Goal: Task Accomplishment & Management: Complete application form

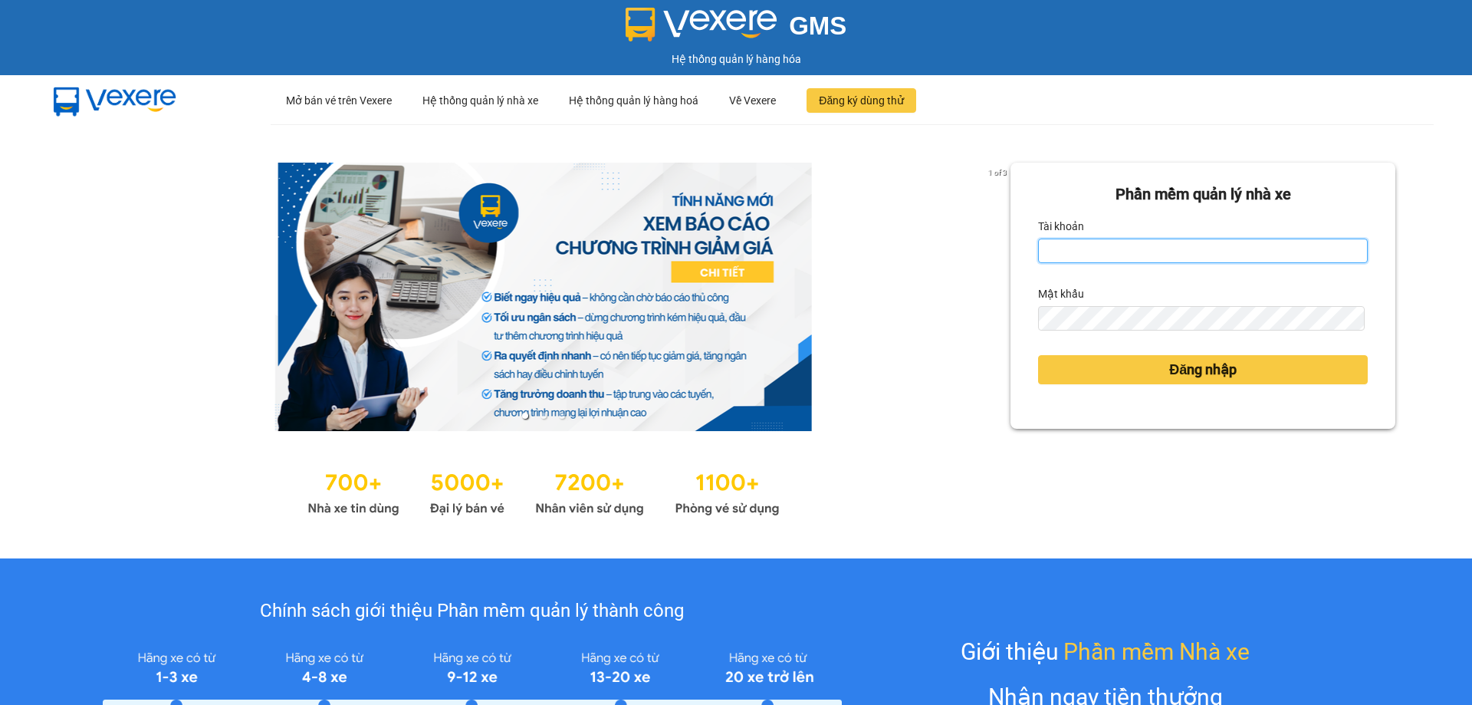
click at [1101, 256] on input "Tài khoản" at bounding box center [1203, 250] width 330 height 25
type input "tranngoctu.xevn"
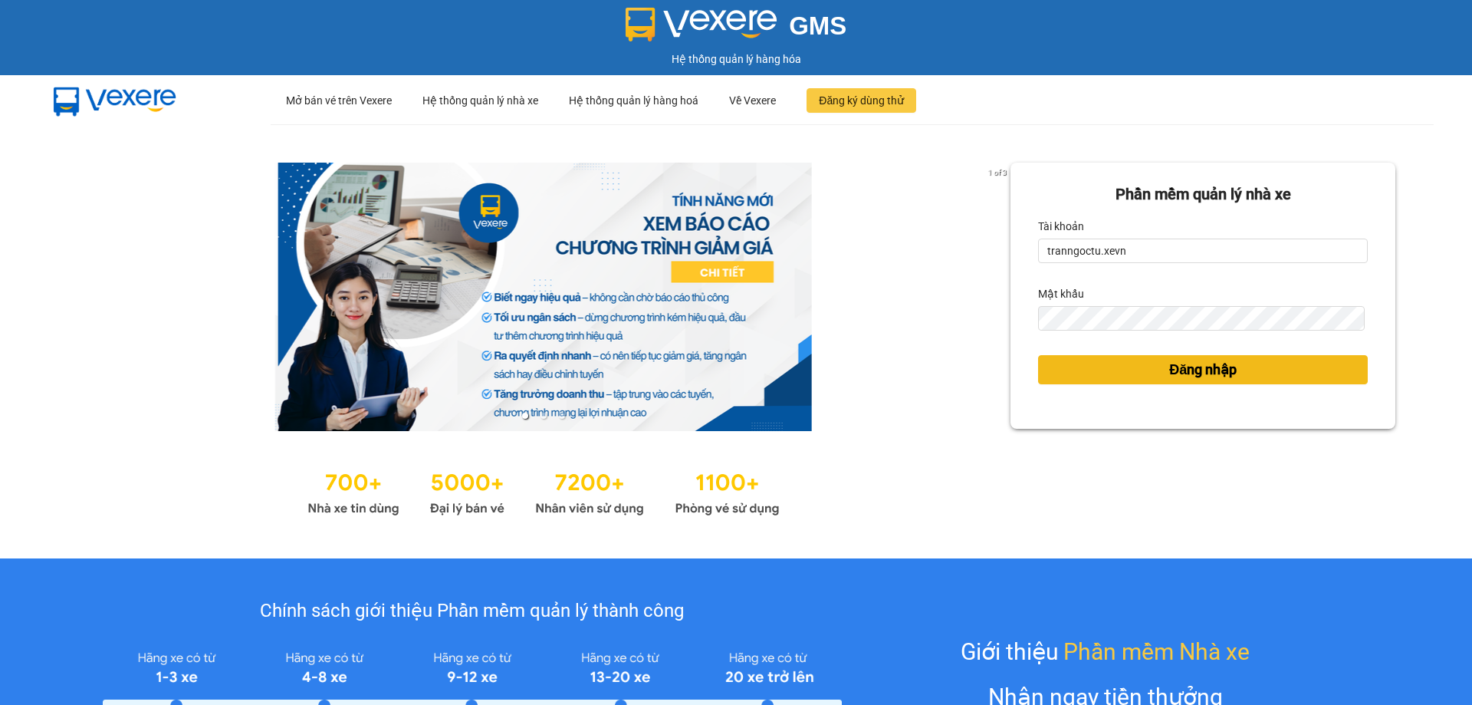
click at [1170, 365] on span "Đăng nhập" at bounding box center [1202, 369] width 67 height 21
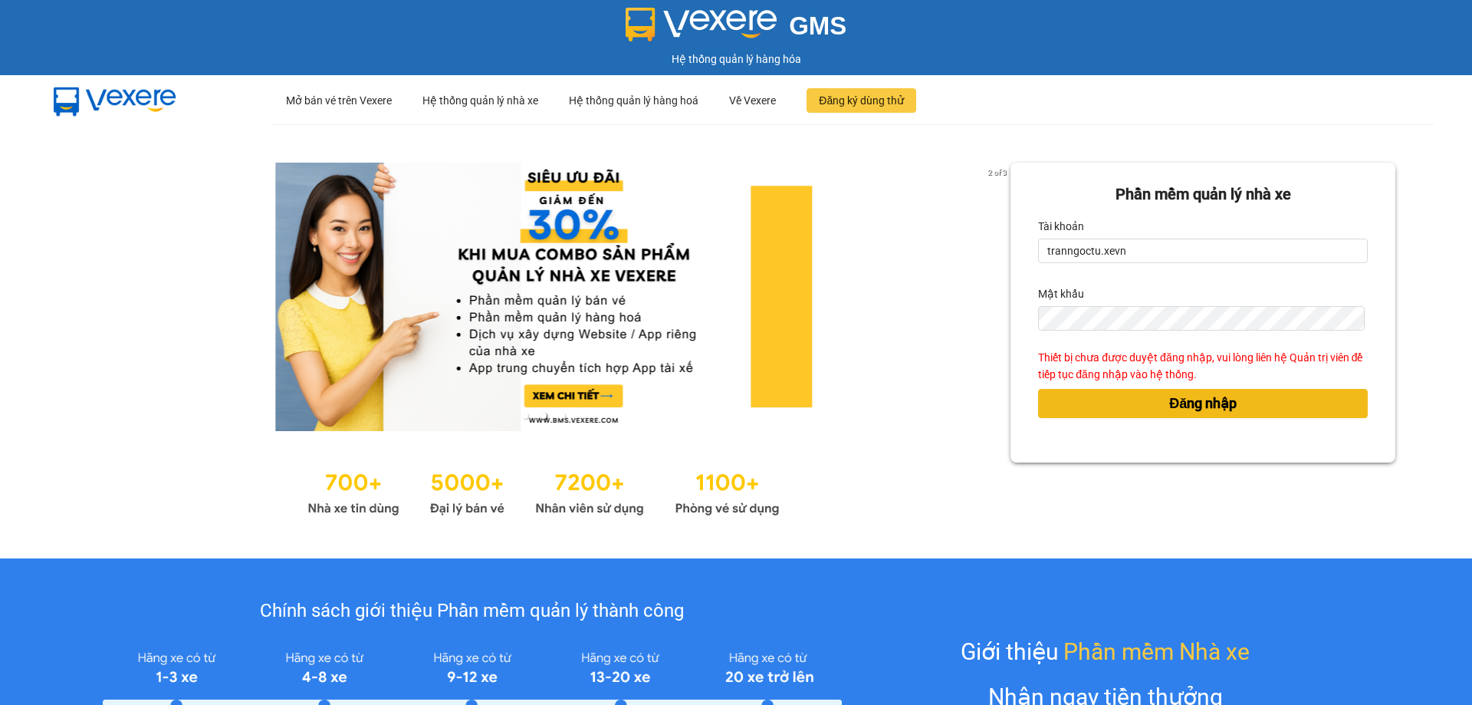
click at [1140, 400] on button "Đăng nhập" at bounding box center [1203, 403] width 330 height 29
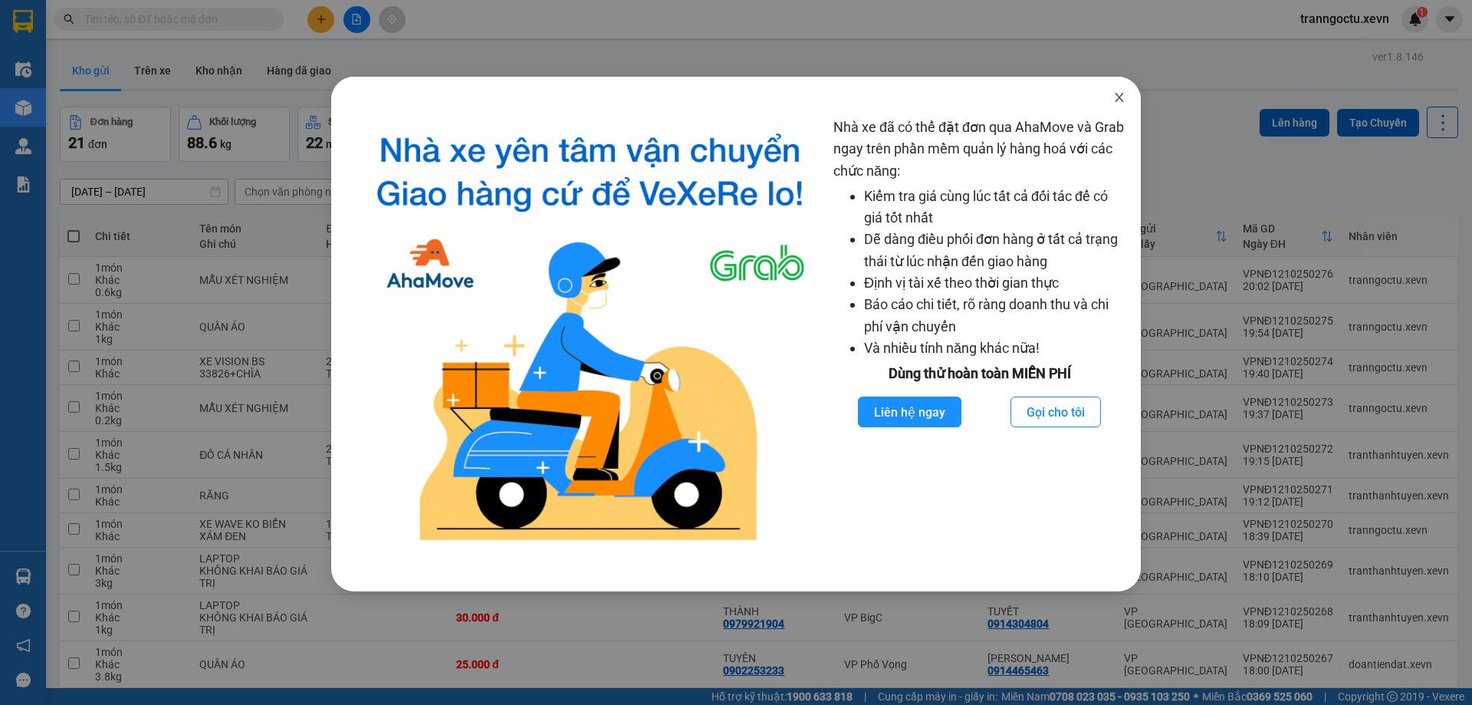
click at [1120, 98] on icon "close" at bounding box center [1119, 97] width 8 height 9
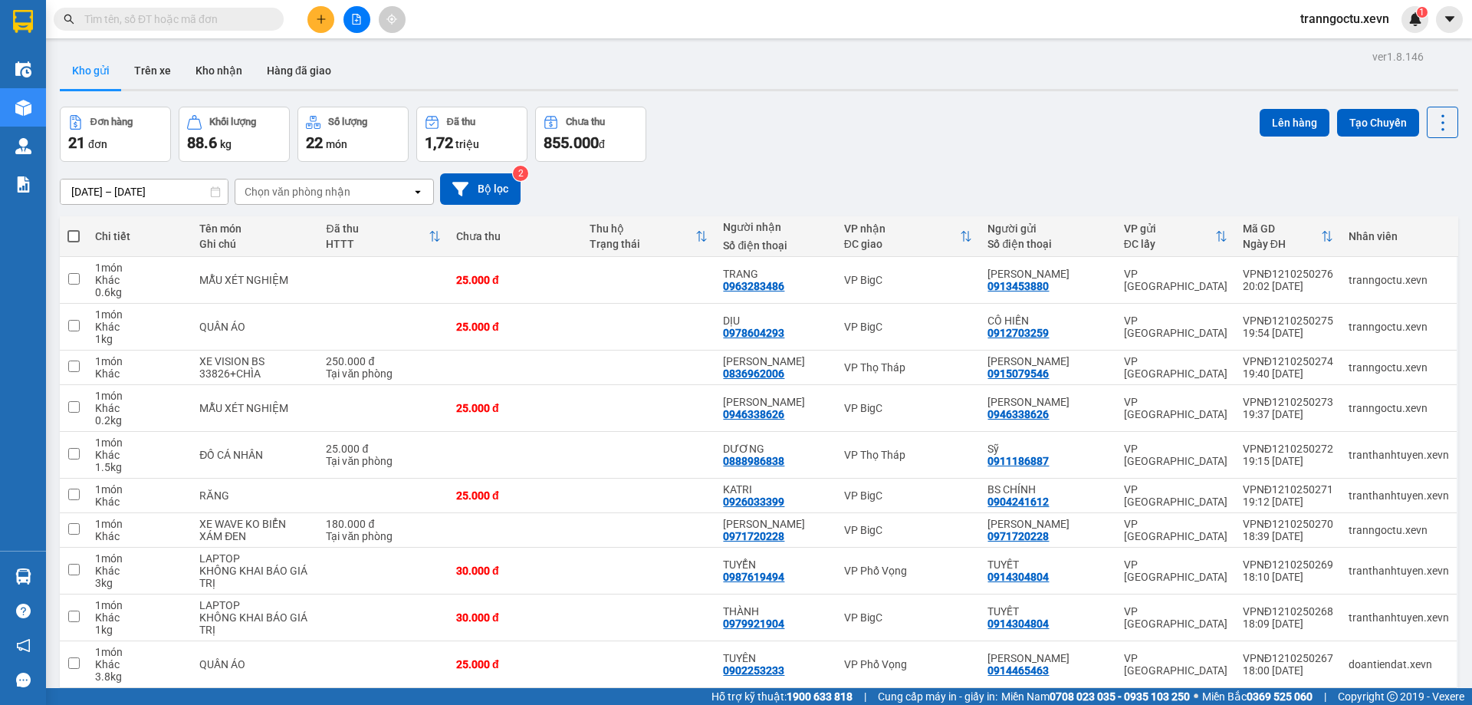
click at [219, 22] on input "text" at bounding box center [174, 19] width 181 height 17
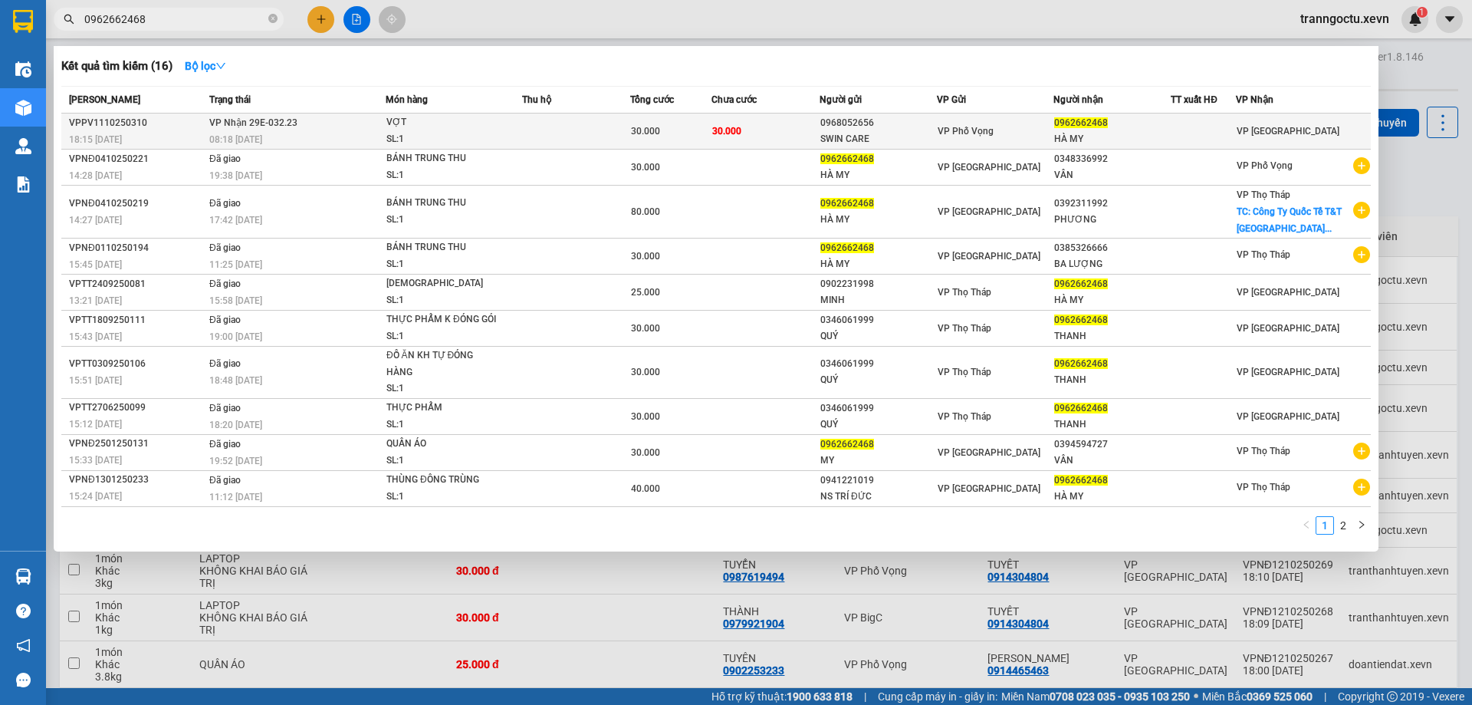
type input "0962662468"
click at [502, 127] on div "VỢT" at bounding box center [444, 122] width 115 height 17
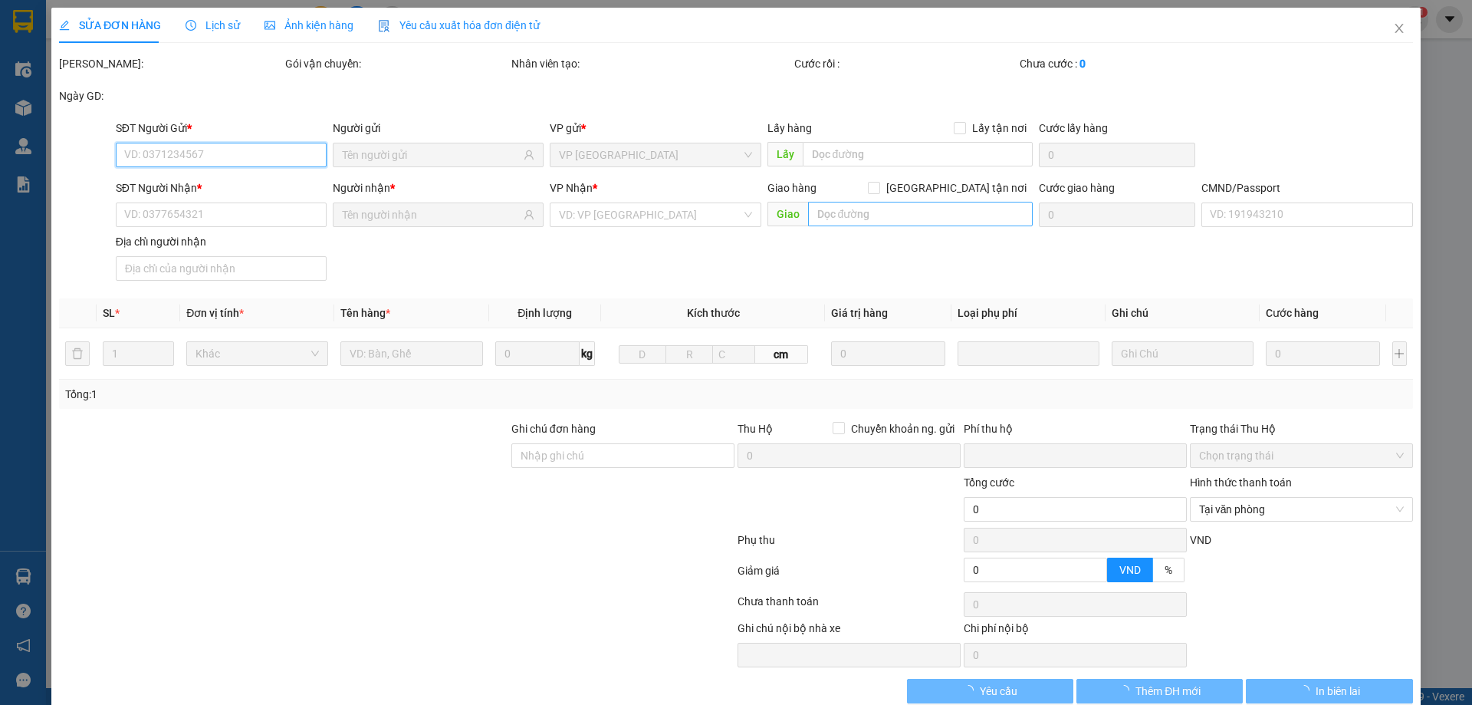
type input "0968052656"
type input "SWIN CARE"
type input "0962662468"
type input "HÀ MY"
type input "001192027878 NG T PHƯƠNG THANH 142 QUANG TRUNG"
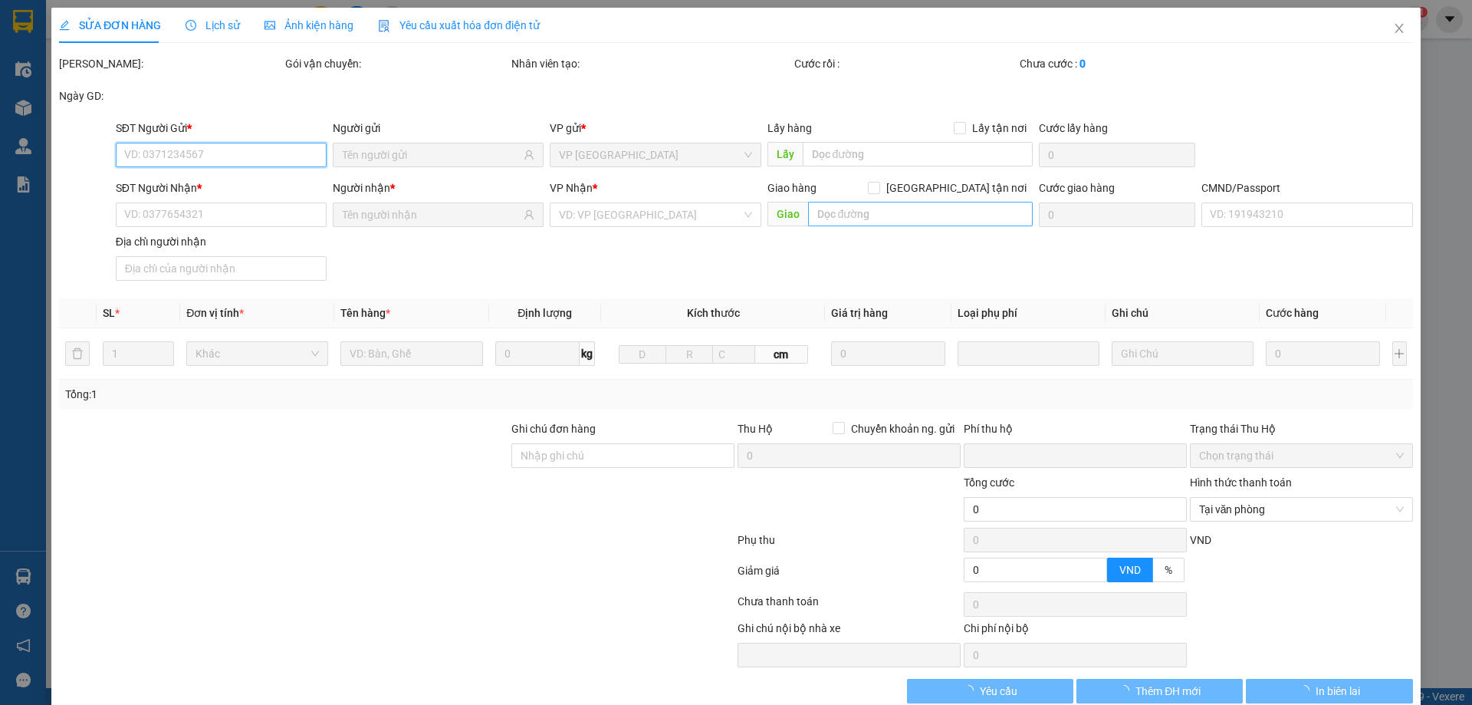
type input "0"
type input "30.000"
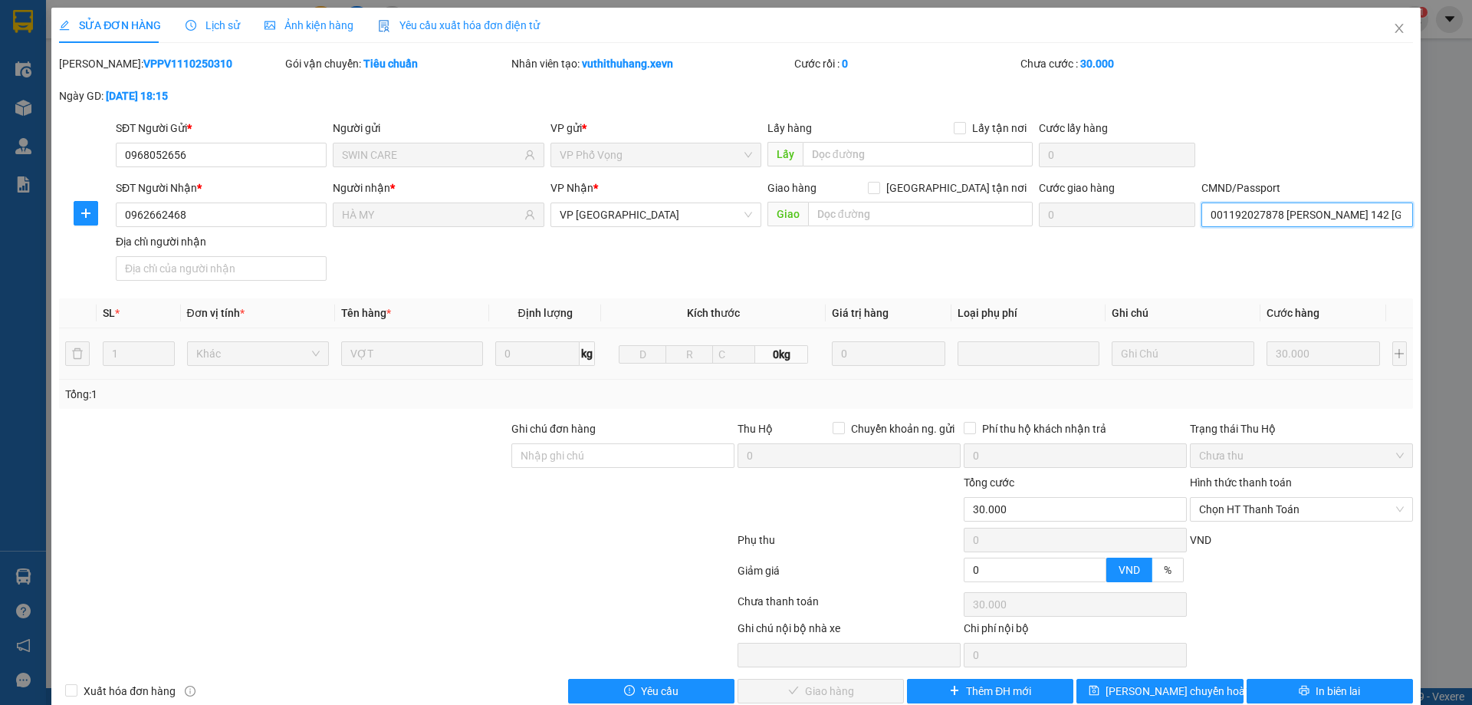
click at [1374, 221] on input "001192027878 NG T PHƯƠNG THANH 142 QUANG TRUNG" at bounding box center [1307, 214] width 211 height 25
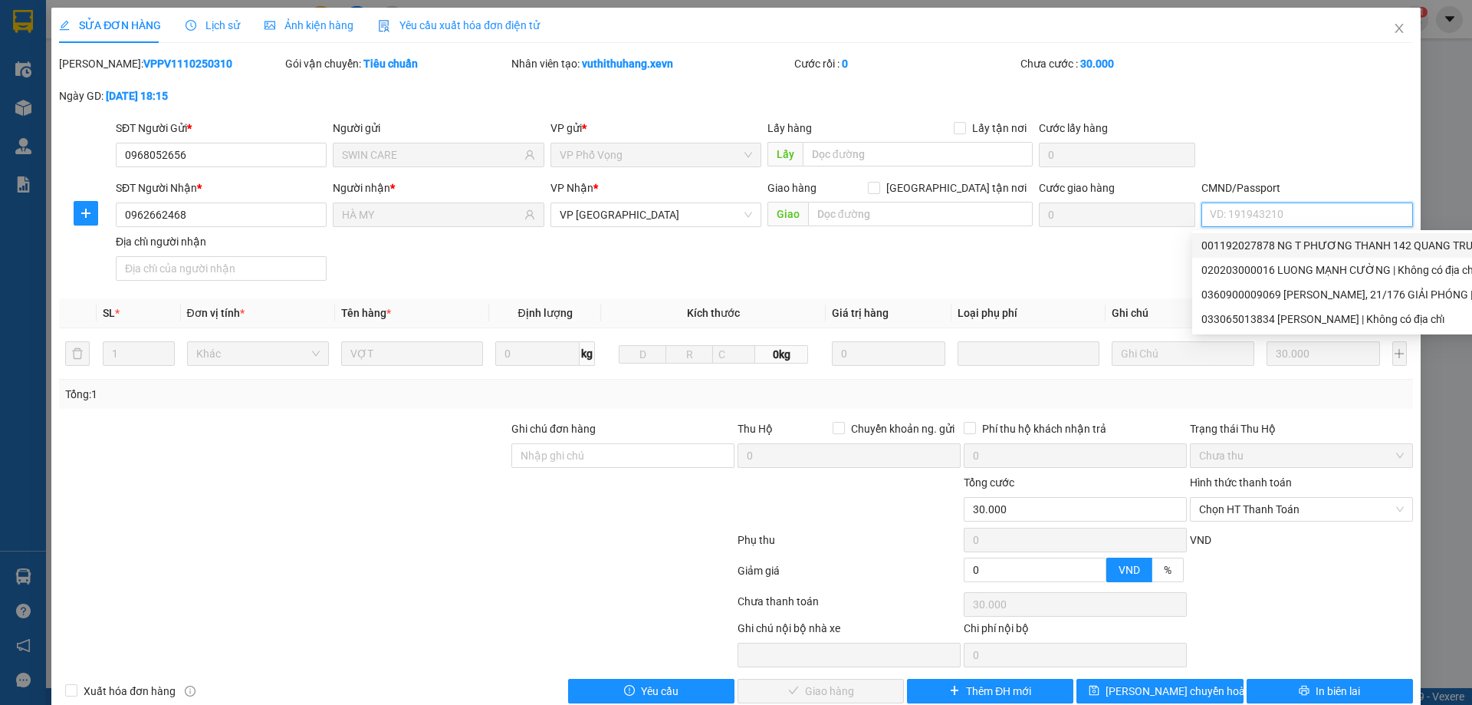
click at [1229, 219] on input "CMND/Passport" at bounding box center [1307, 214] width 211 height 25
click at [1381, 245] on div "001192027878 NG T PHƯƠNG THANH 142 QUANG TRUNG | Không có địa chỉ" at bounding box center [1388, 245] width 372 height 17
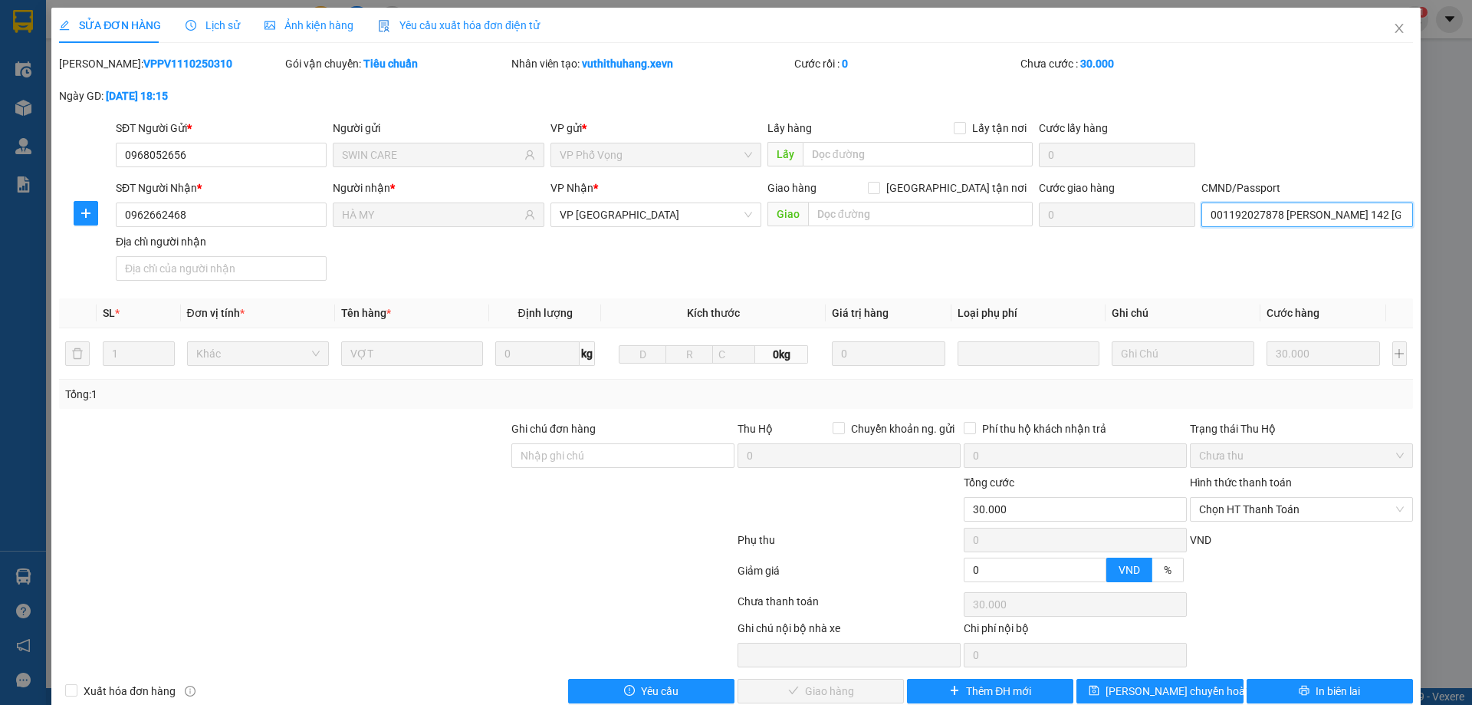
click at [1375, 219] on input "001192027878 NG T PHƯƠNG THANH 142 QUANG TRUNG" at bounding box center [1307, 214] width 211 height 25
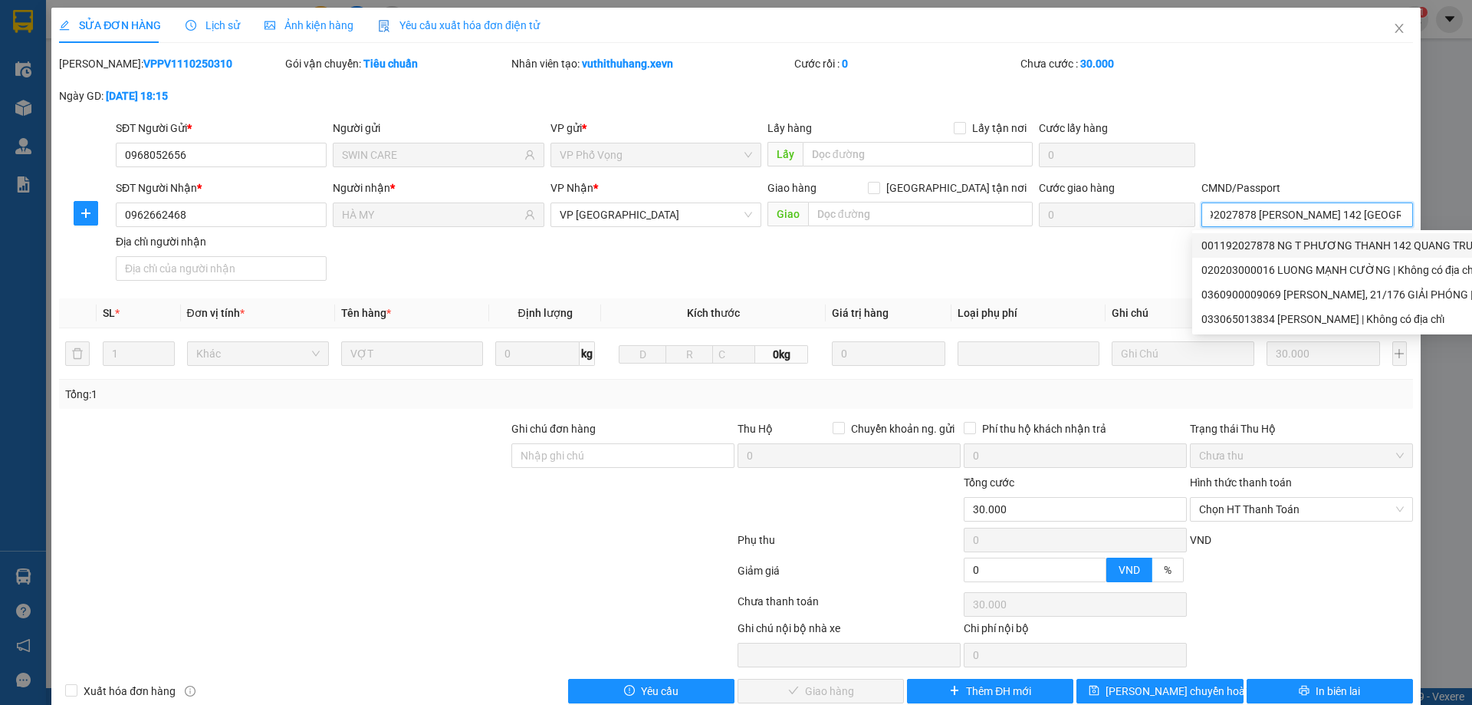
scroll to position [0, 57]
click at [1329, 219] on input "001192027878 NG T PHƯƠNG THANH 142 QUANG TRUNG" at bounding box center [1307, 214] width 211 height 25
drag, startPoint x: 1402, startPoint y: 199, endPoint x: 1439, endPoint y: 200, distance: 36.8
click at [1439, 200] on div "SỬA ĐƠN HÀNG Lịch sử Ảnh kiện hàng Yêu cầu xuất hóa đơn điện tử Total Paid Fee …" at bounding box center [736, 352] width 1472 height 705
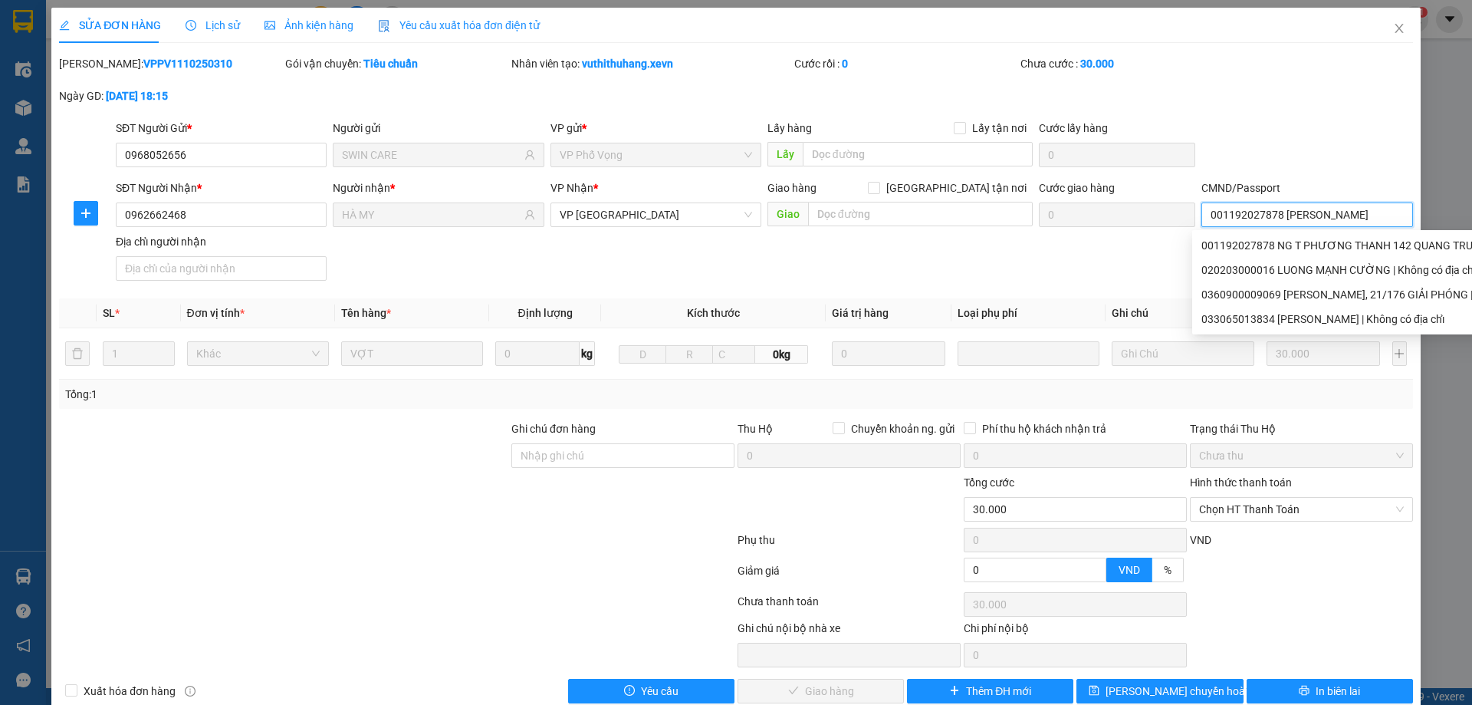
scroll to position [0, 0]
type input "001192027878 NG T PHƯƠNG THANH"
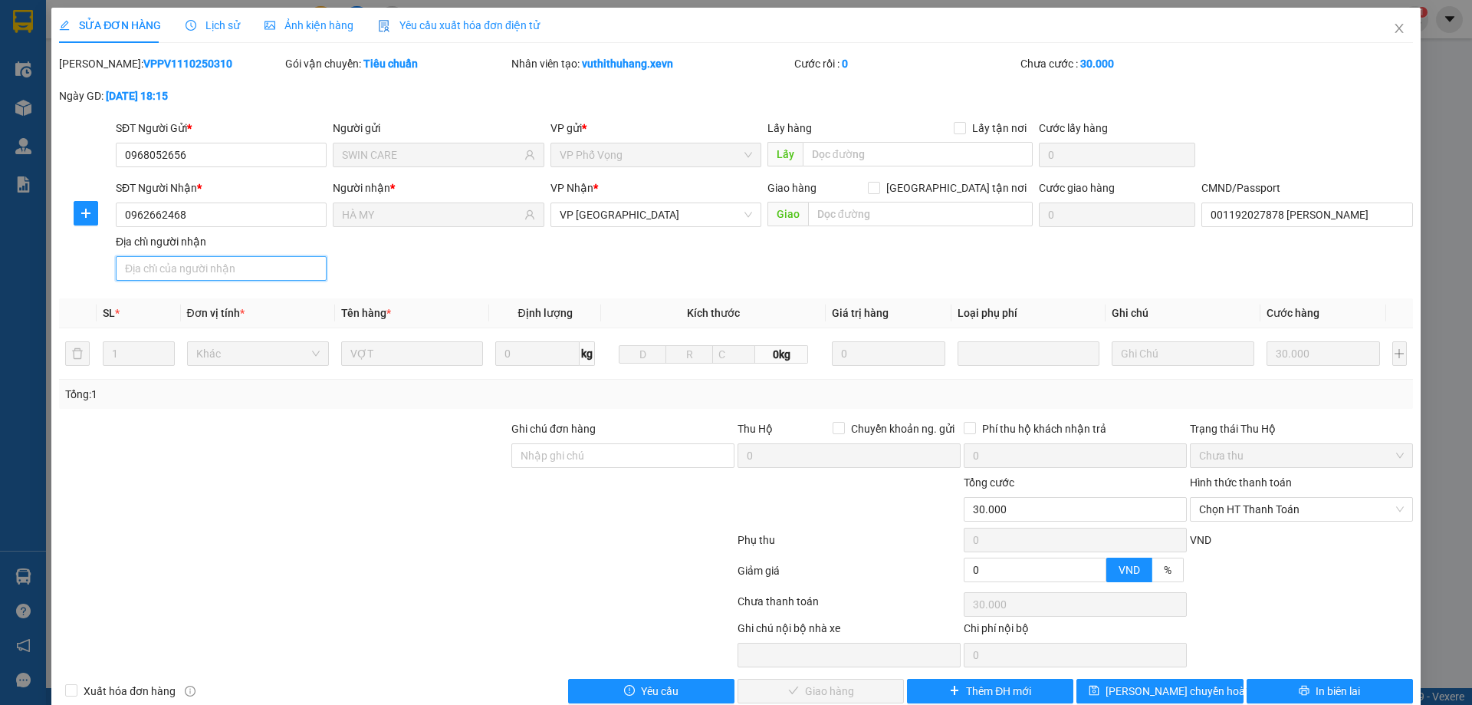
click at [179, 267] on input "Địa chỉ người nhận" at bounding box center [221, 268] width 211 height 25
paste input "142 QUANG TRUNG"
type input "142 QUANG TRUNG"
click at [362, 536] on div at bounding box center [397, 543] width 679 height 31
click at [1222, 508] on span "Chọn HT Thanh Toán" at bounding box center [1301, 509] width 205 height 23
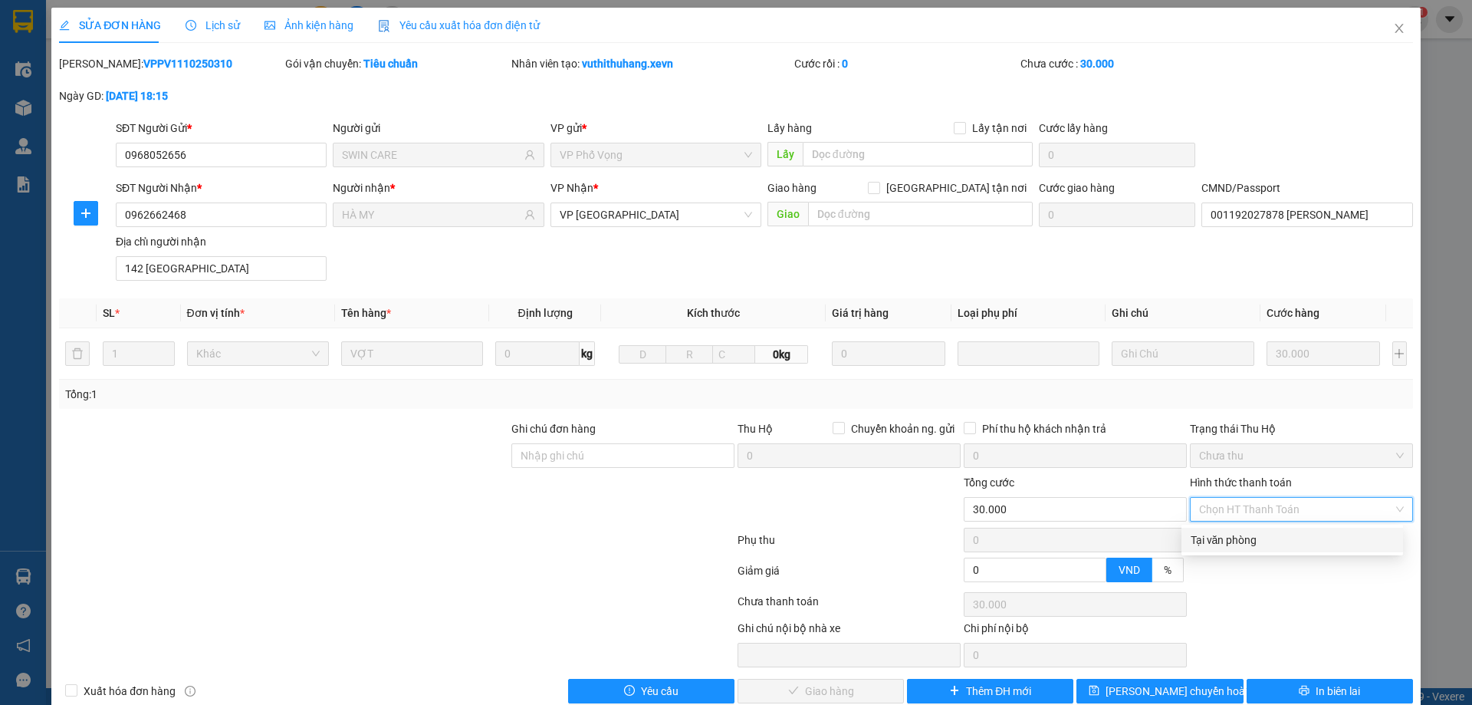
click at [1229, 544] on div "Tại văn phòng" at bounding box center [1292, 539] width 203 height 17
type input "0"
click at [848, 686] on button "Giao hàng" at bounding box center [821, 691] width 166 height 25
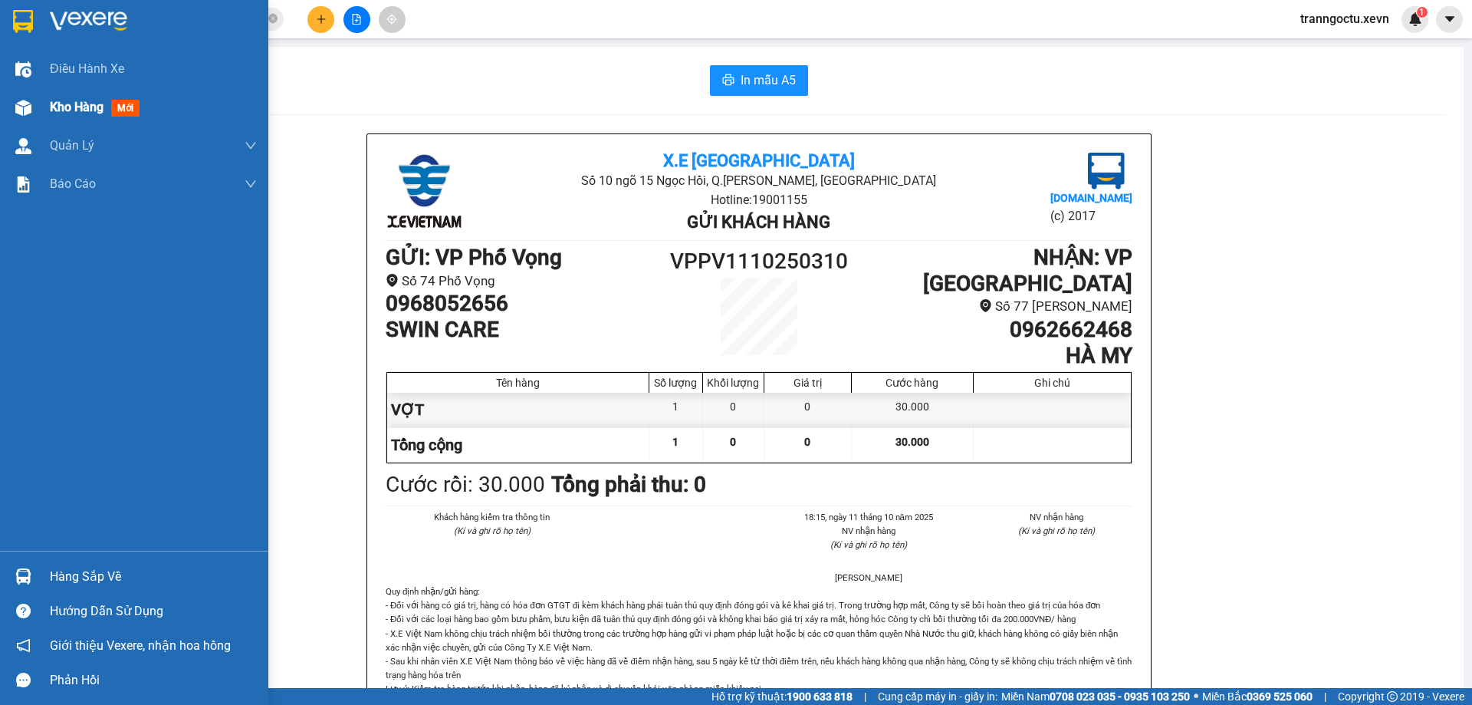
click at [64, 107] on span "Kho hàng" at bounding box center [77, 107] width 54 height 15
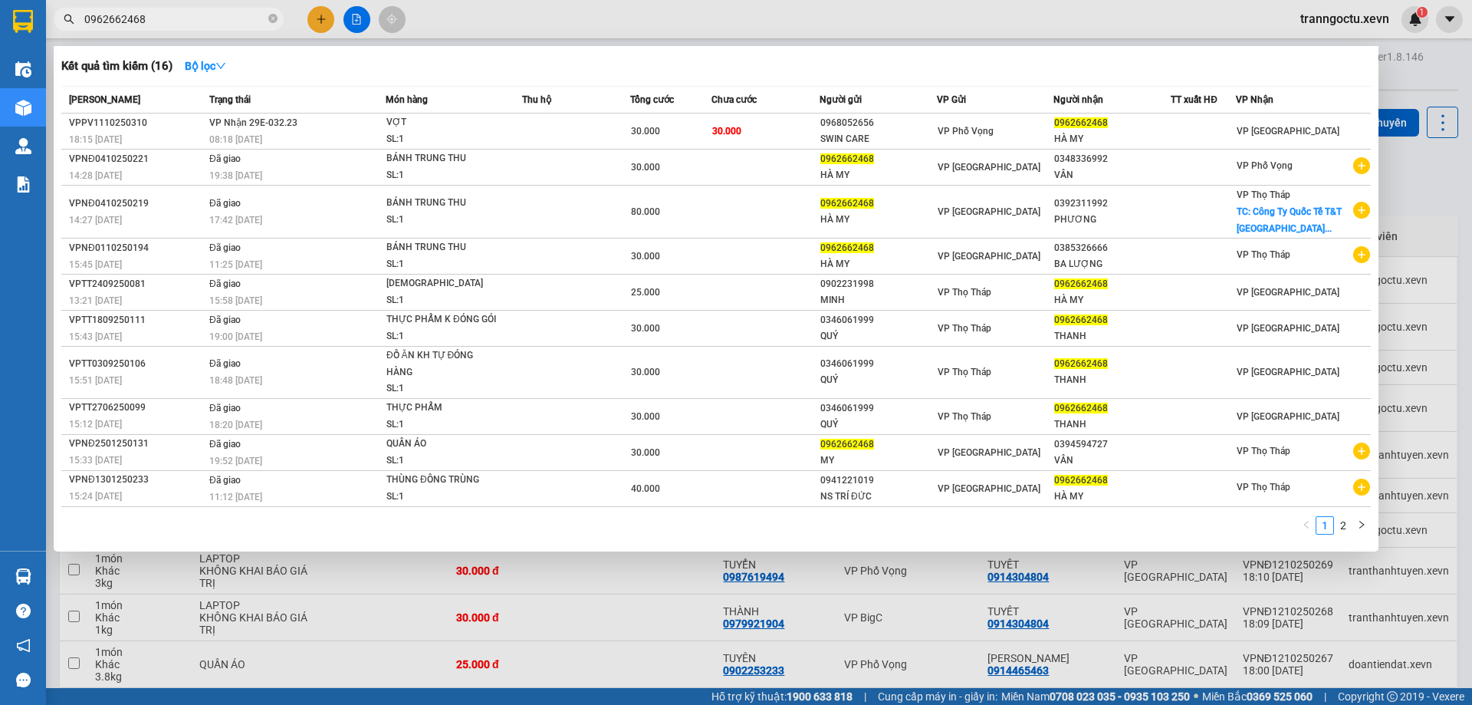
click at [173, 14] on input "0962662468" at bounding box center [174, 19] width 181 height 17
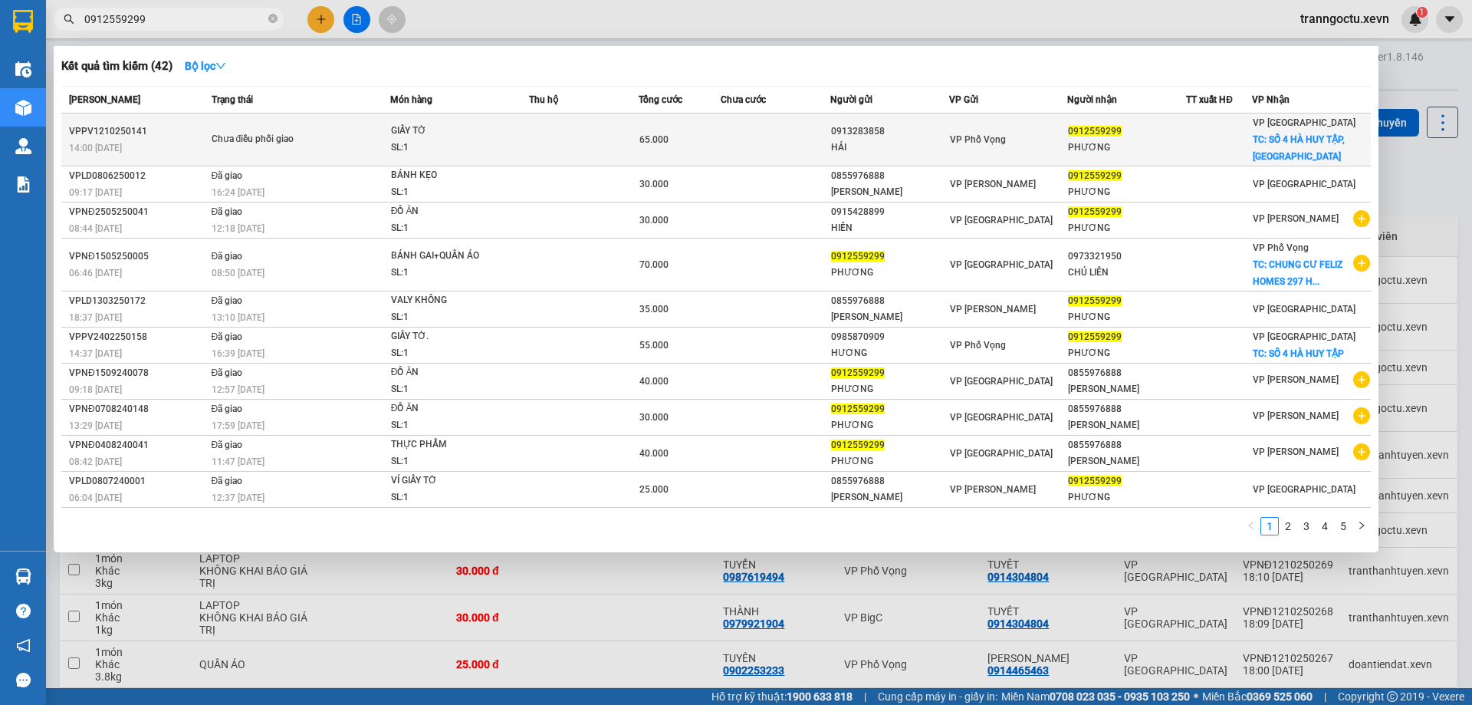
type input "0912559299"
click at [504, 144] on div "SL: 1" at bounding box center [448, 148] width 115 height 17
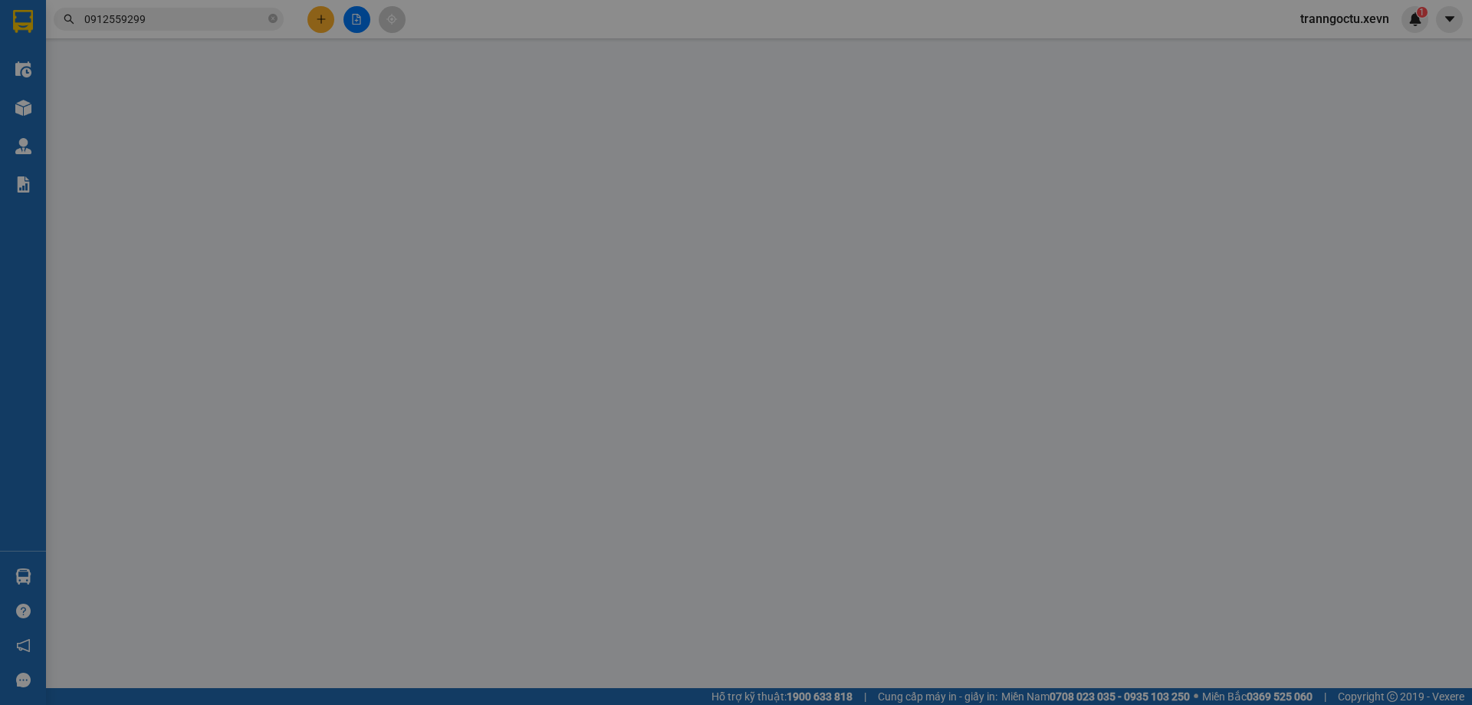
type input "0913283858"
type input "HẢI"
type input "0912559299"
type input "PHƯƠNG"
checkbox input "true"
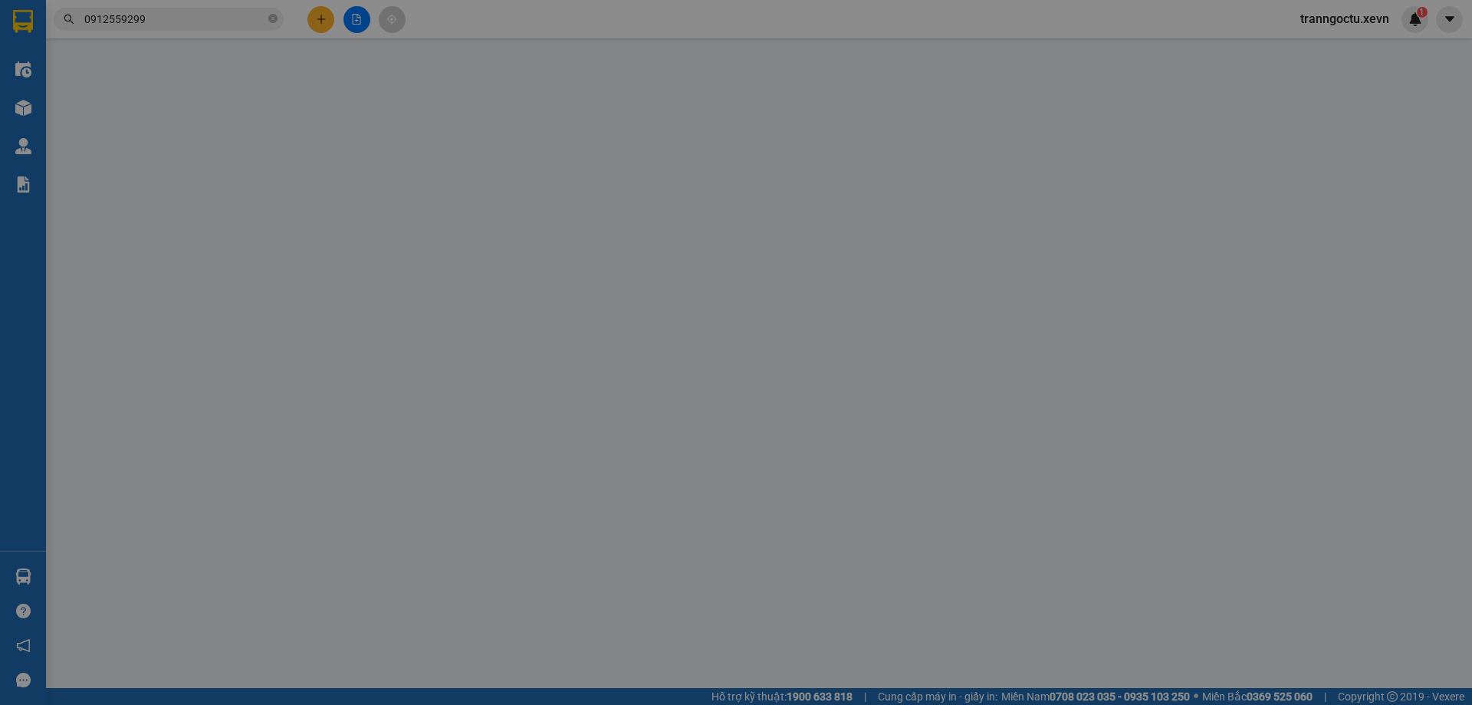
type input "SỐ 4 HÀ HUY TẬP, NAM ĐỊNH"
type input "40.000"
type input "5555"
type input "0"
type input "65.000"
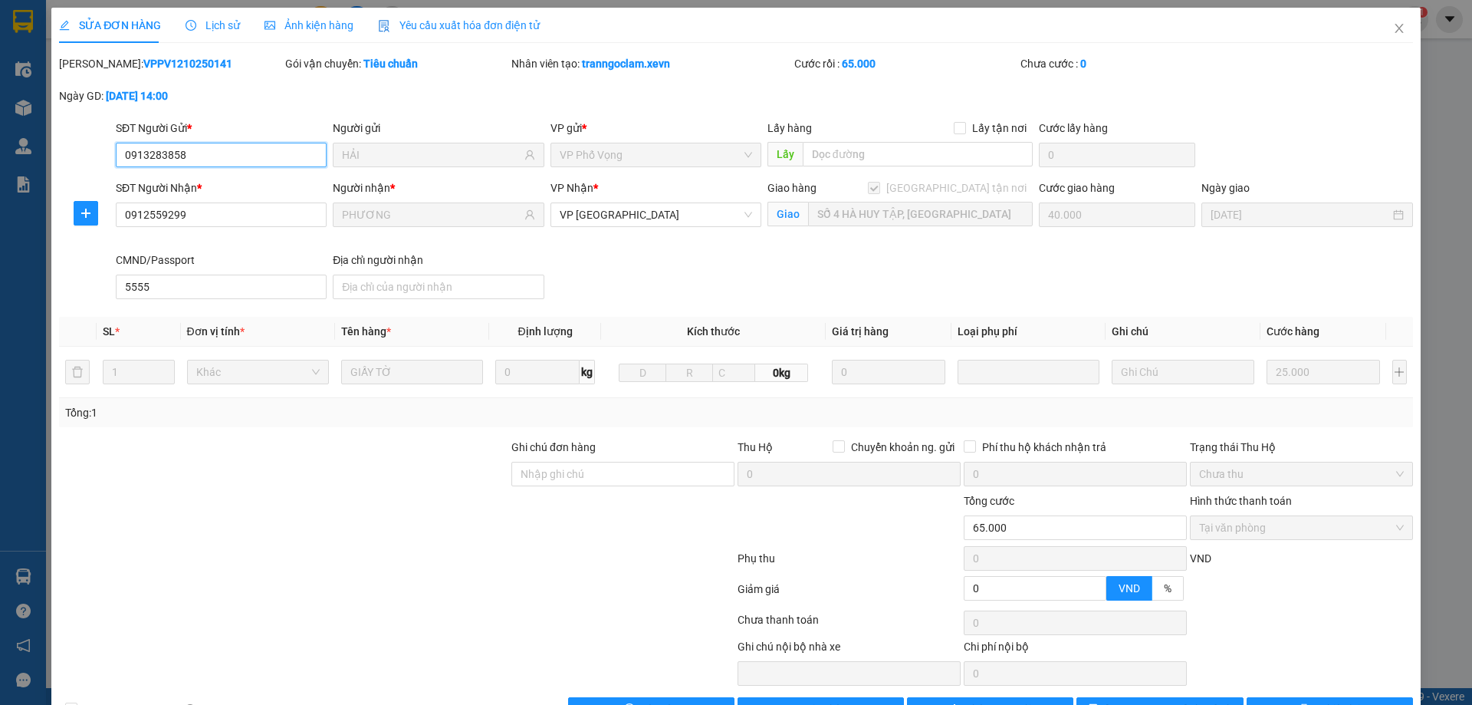
scroll to position [47, 0]
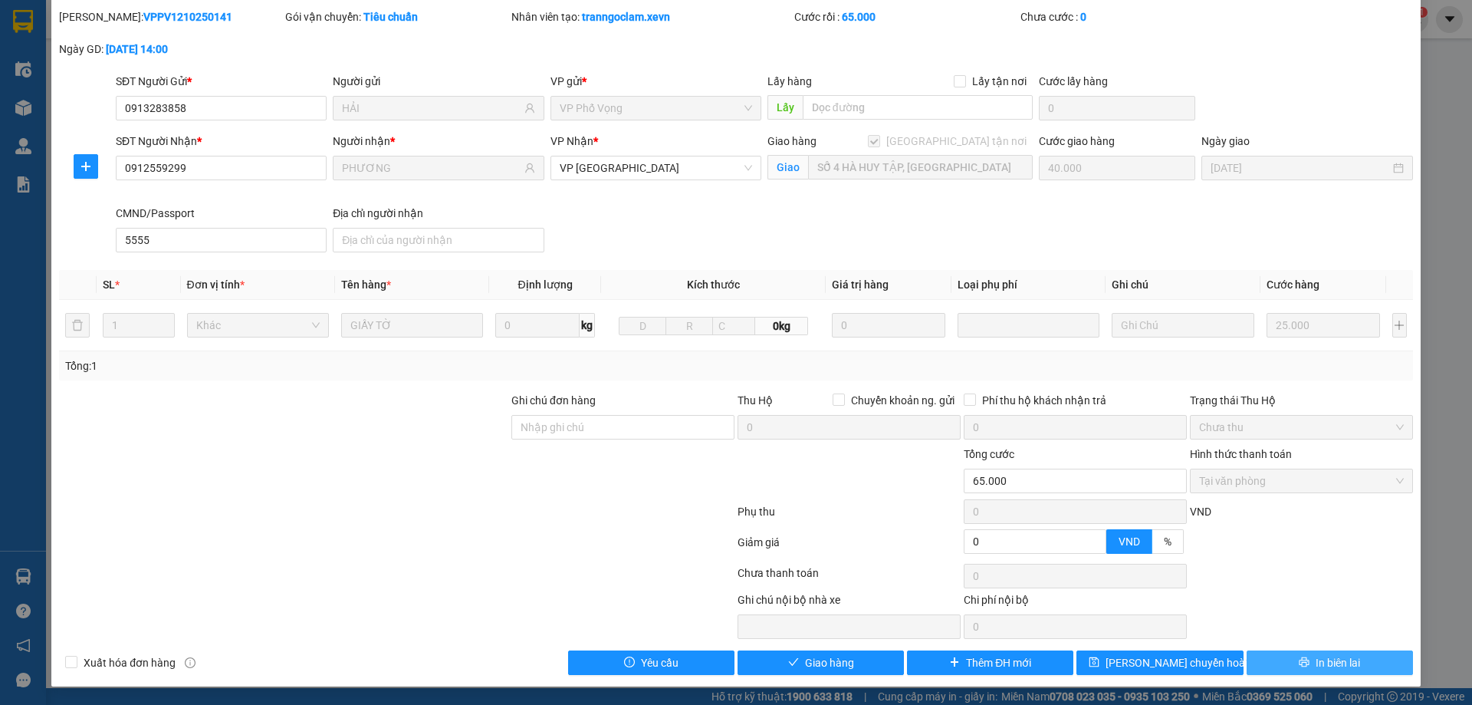
click at [1316, 658] on span "In biên lai" at bounding box center [1338, 662] width 44 height 17
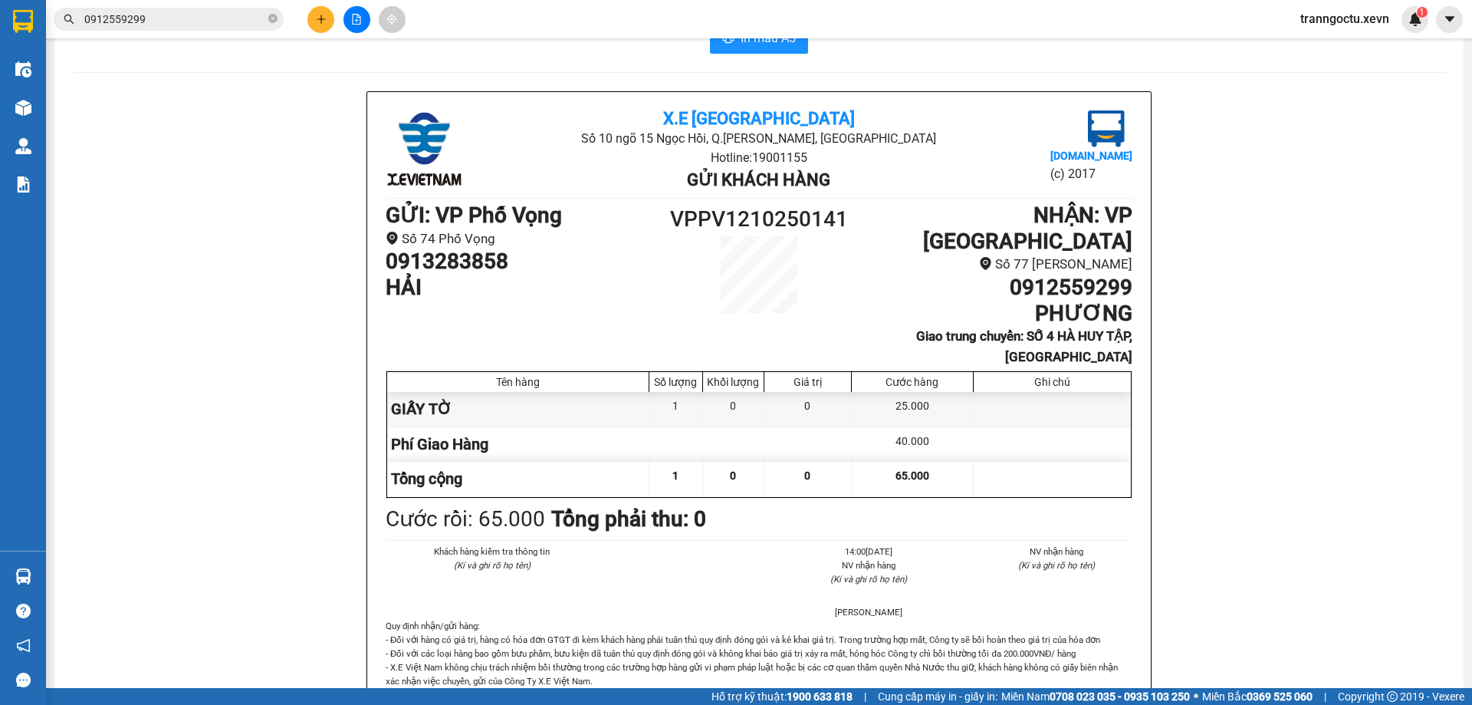
scroll to position [69, 0]
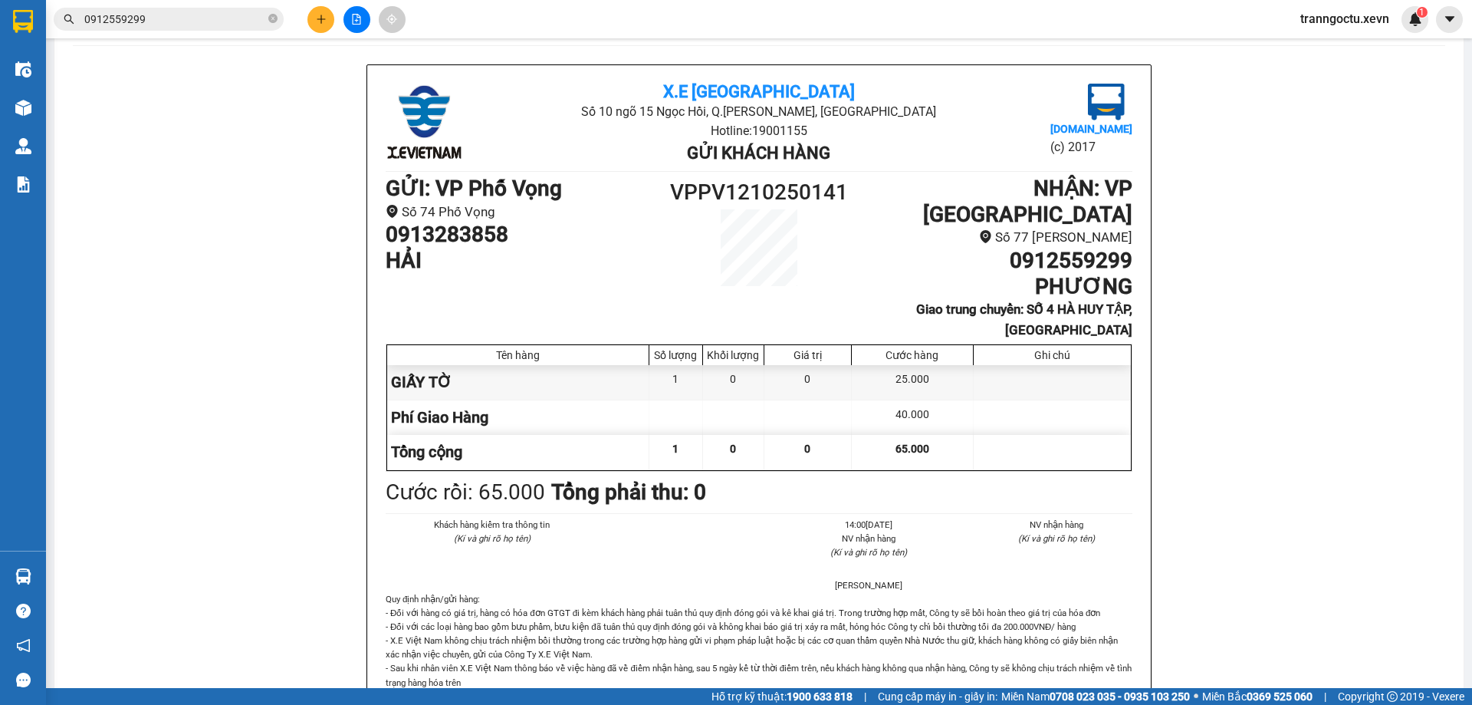
click at [205, 19] on input "0912559299" at bounding box center [174, 19] width 181 height 17
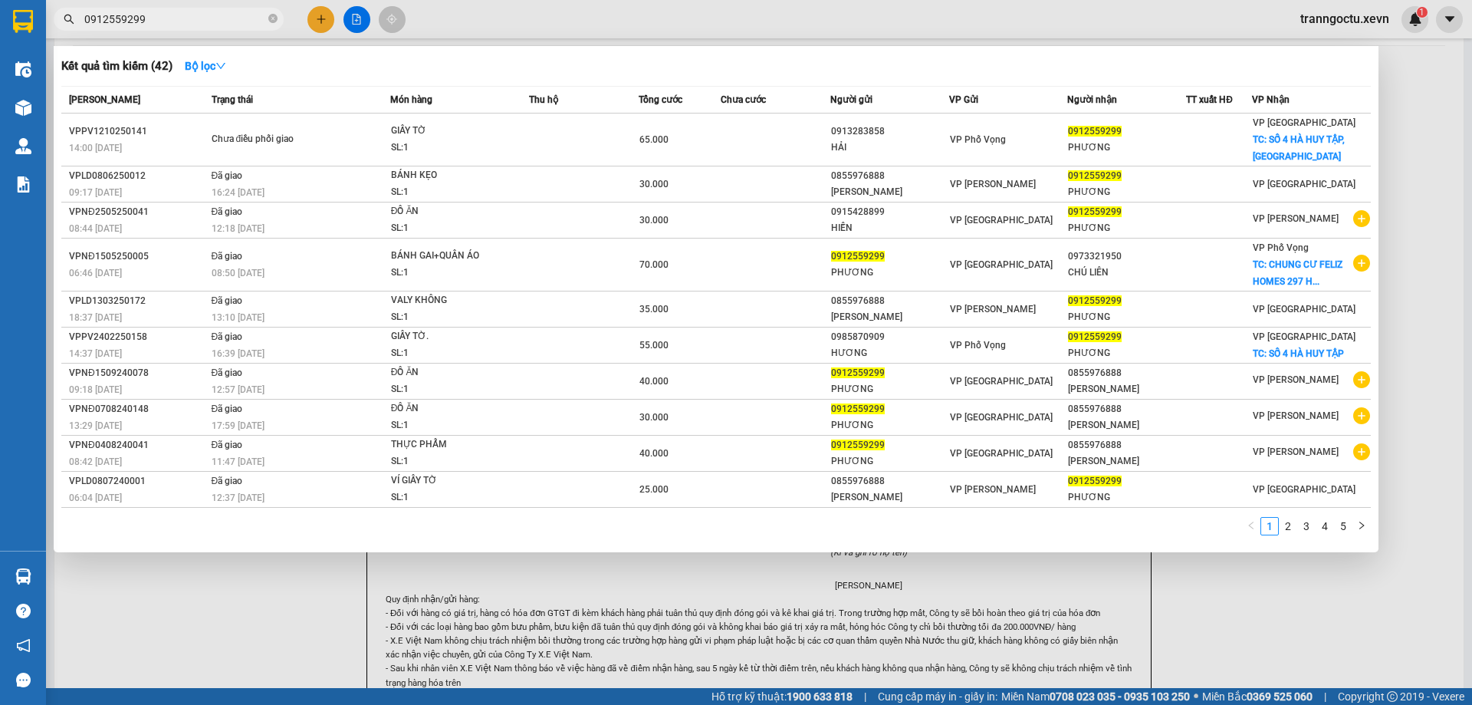
click at [205, 19] on input "0912559299" at bounding box center [174, 19] width 181 height 17
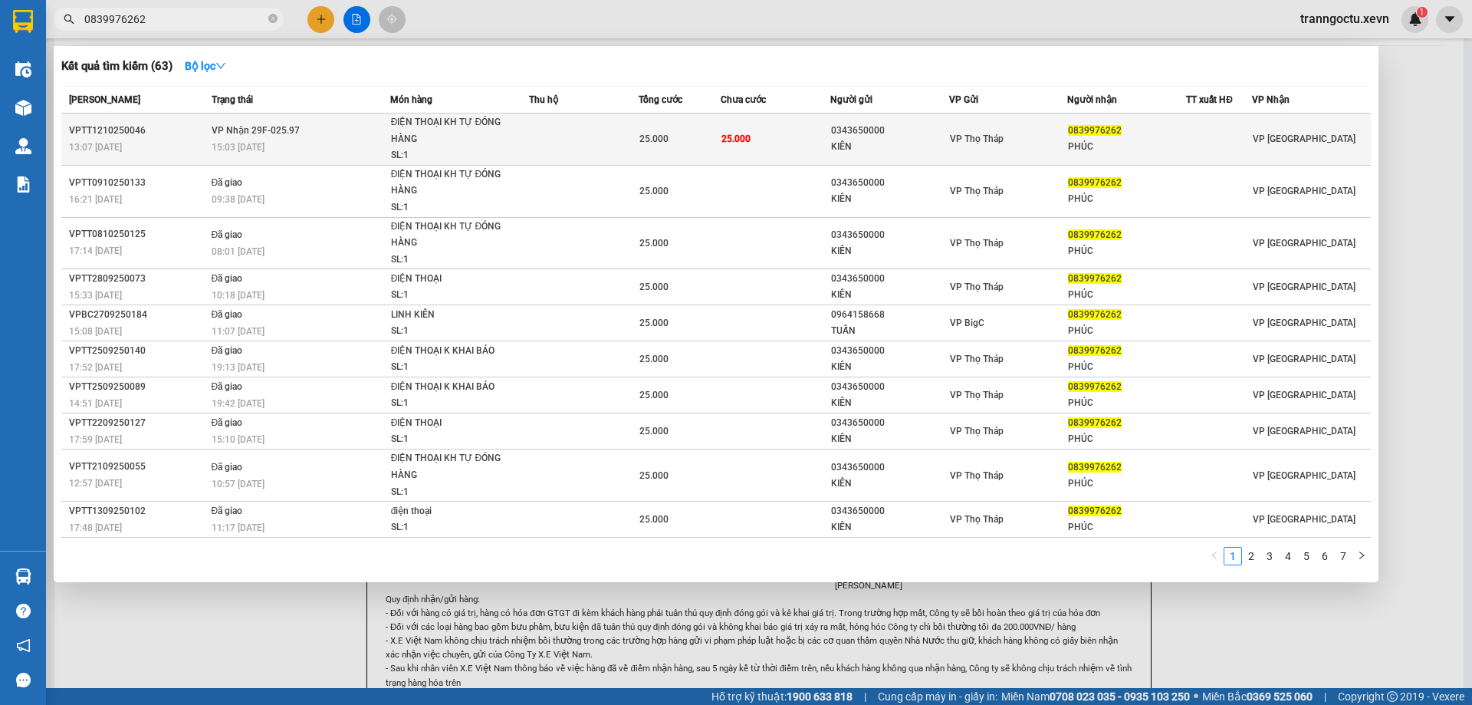
type input "0839976262"
click at [493, 138] on div "ĐIỆN THOẠI KH TỰ ĐÓNG HÀNG" at bounding box center [448, 130] width 115 height 33
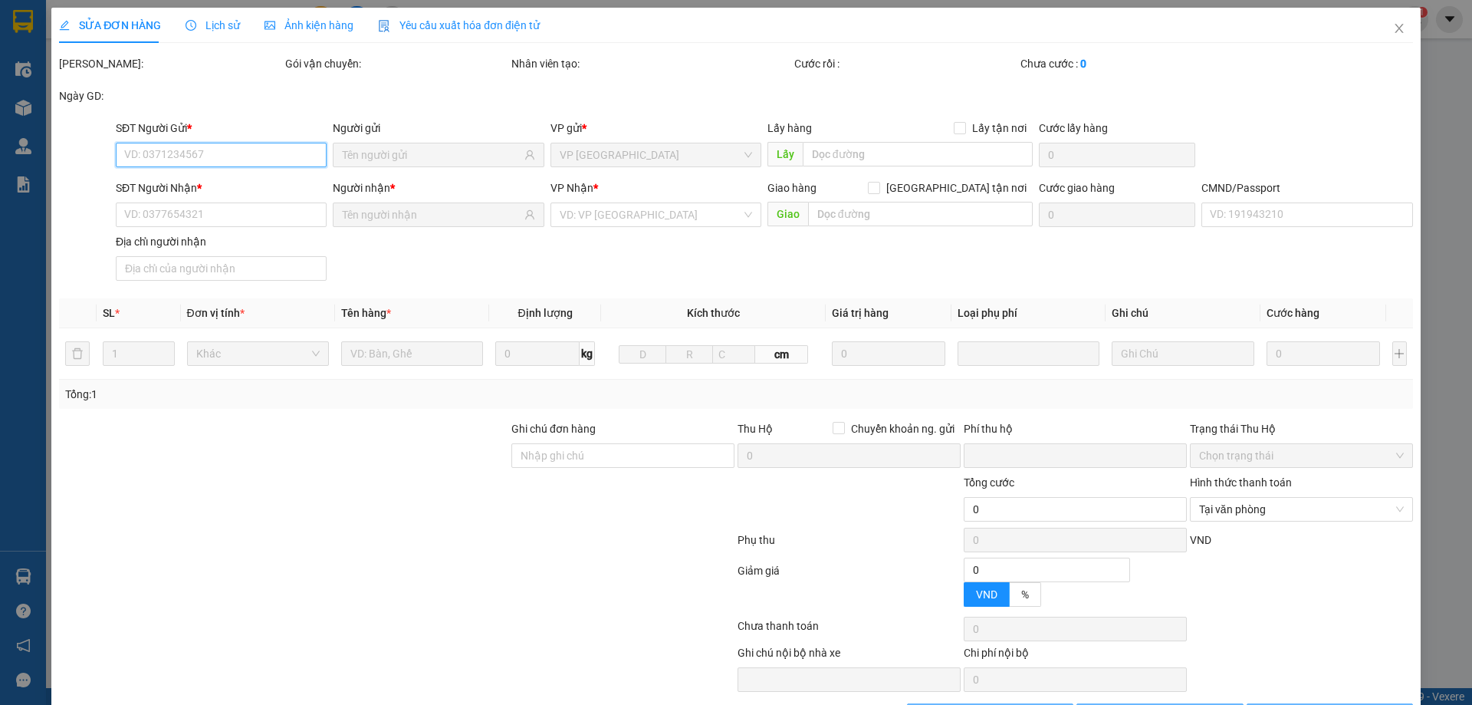
type input "0343650000"
type input "KIÊN"
type input "0839976262"
type input "PHÚC"
type input "036097012705 PHÙNG MINH PHÚC XÓM 2 NAM THẮNG NĐ"
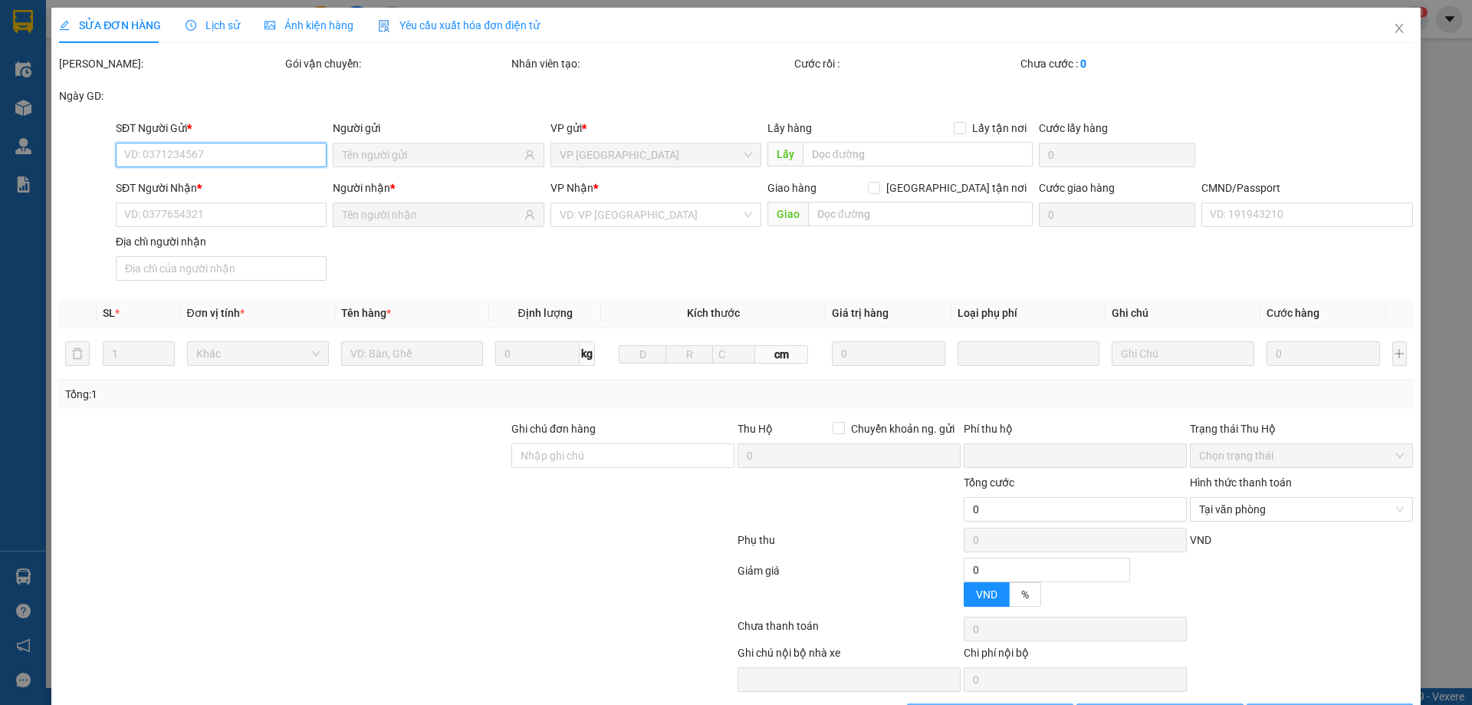
type input "0"
type input "25.000"
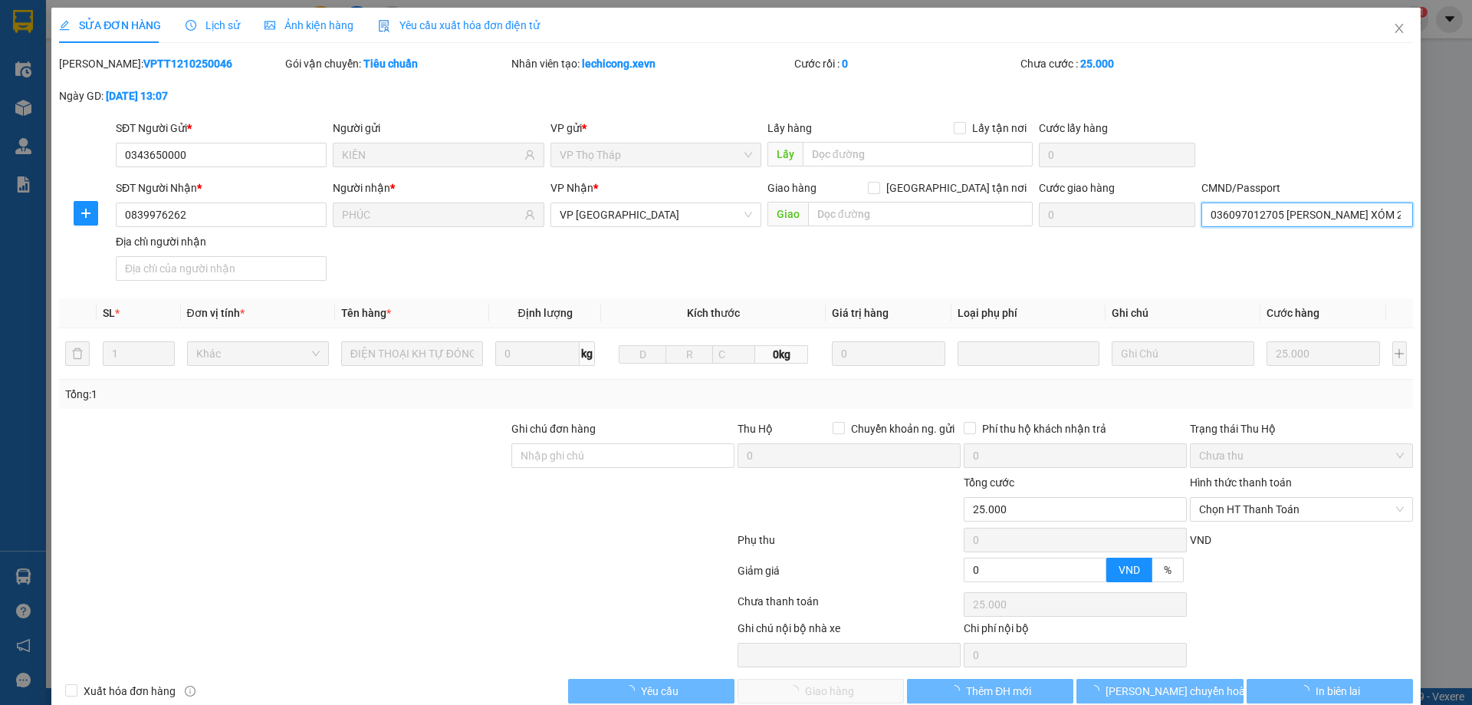
click at [1377, 213] on input "036097012705 PHÙNG MINH PHÚC XÓM 2 NAM THẮNG NĐ" at bounding box center [1307, 214] width 211 height 25
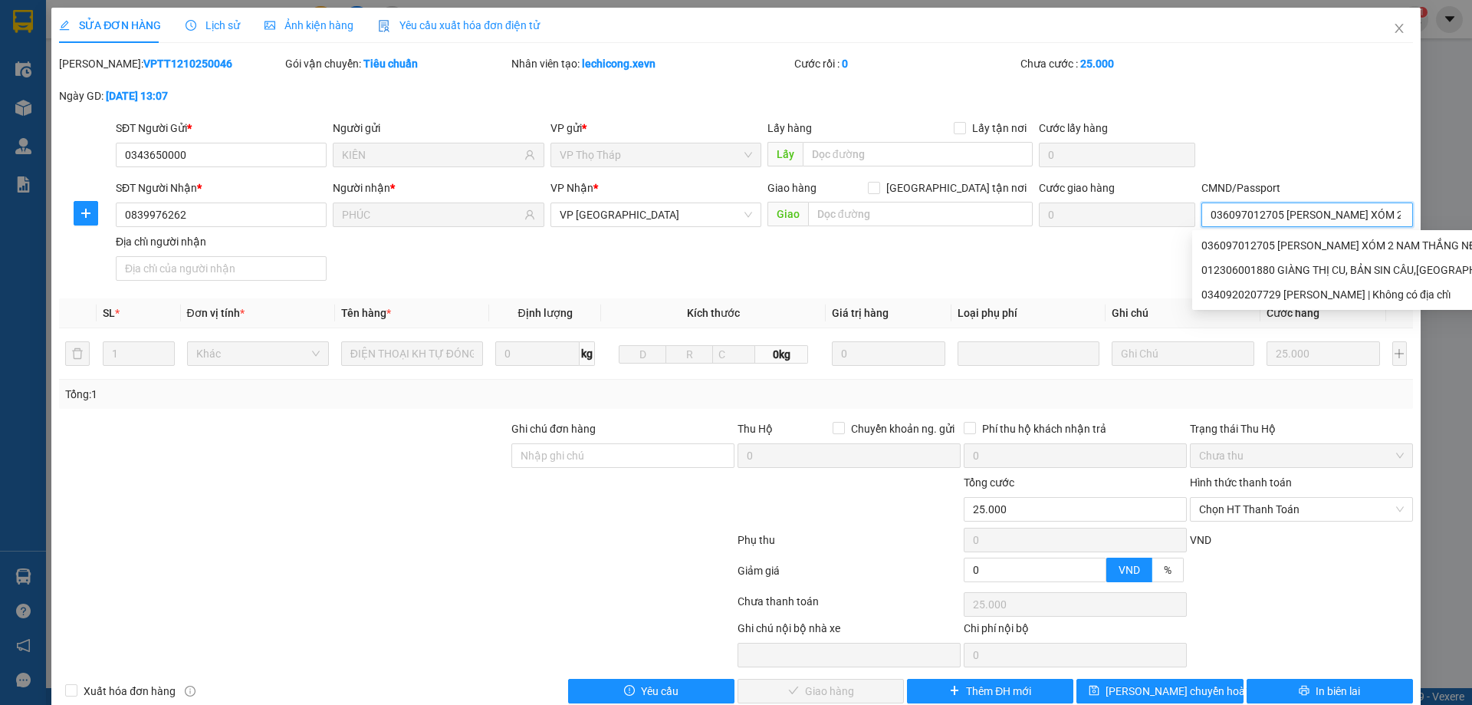
click at [1377, 213] on input "036097012705 PHÙNG MINH PHÚC XÓM 2 NAM THẮNG NĐ" at bounding box center [1307, 214] width 211 height 25
drag, startPoint x: 1377, startPoint y: 213, endPoint x: 1401, endPoint y: 214, distance: 23.8
click at [1401, 214] on input "036097012705 PHÙNG MINH PHÚC XÓM 2 NAM THẮNG NĐ" at bounding box center [1307, 214] width 211 height 25
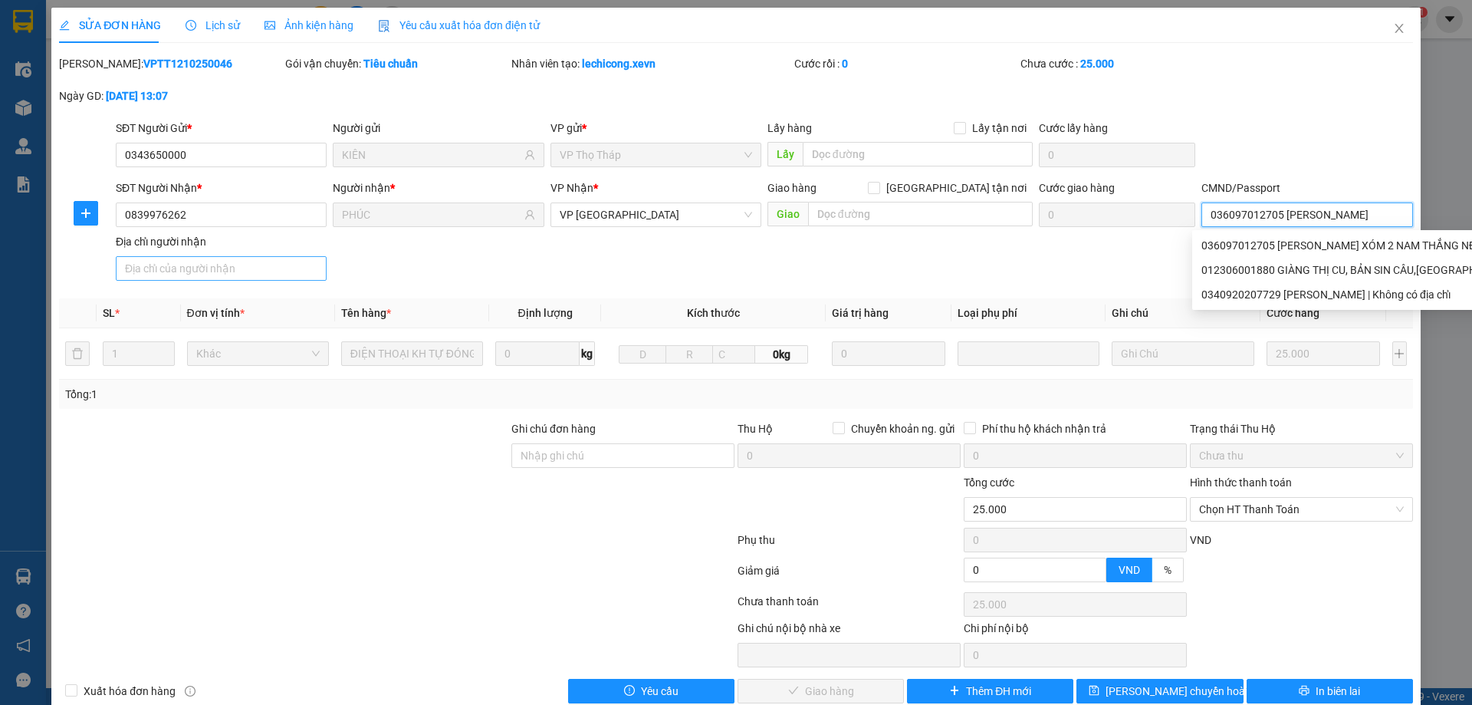
type input "036097012705 PHÙNG MINH PHÚC"
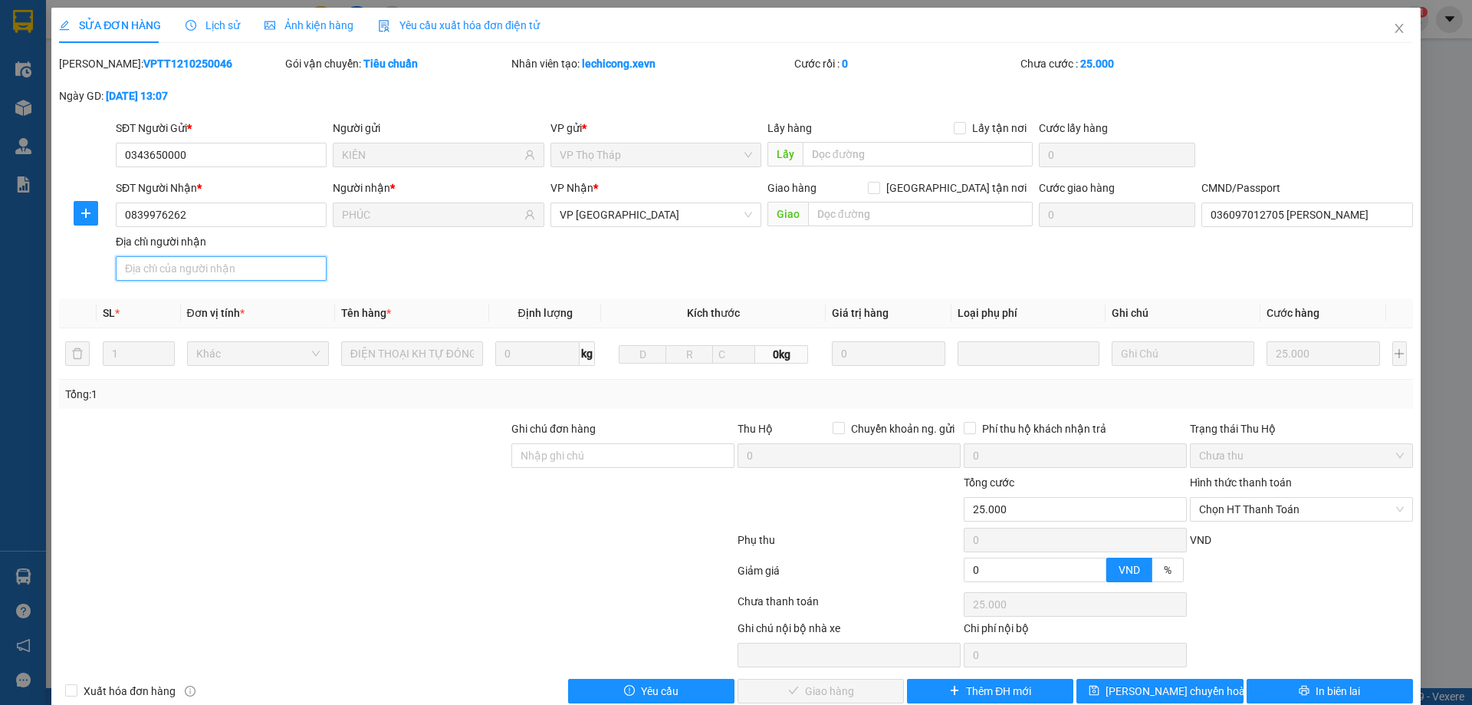
click at [230, 267] on input "Địa chỉ người nhận" at bounding box center [221, 268] width 211 height 25
paste input "XÓM 2 NAM THẮNG NĐ"
type input "XÓM 2 NAM THẮNG NĐ"
click at [632, 281] on div "SĐT Người Nhận * 0839976262 Người nhận * PHÚC VP Nhận * VP Nam Định Giao hàng G…" at bounding box center [765, 232] width 1304 height 107
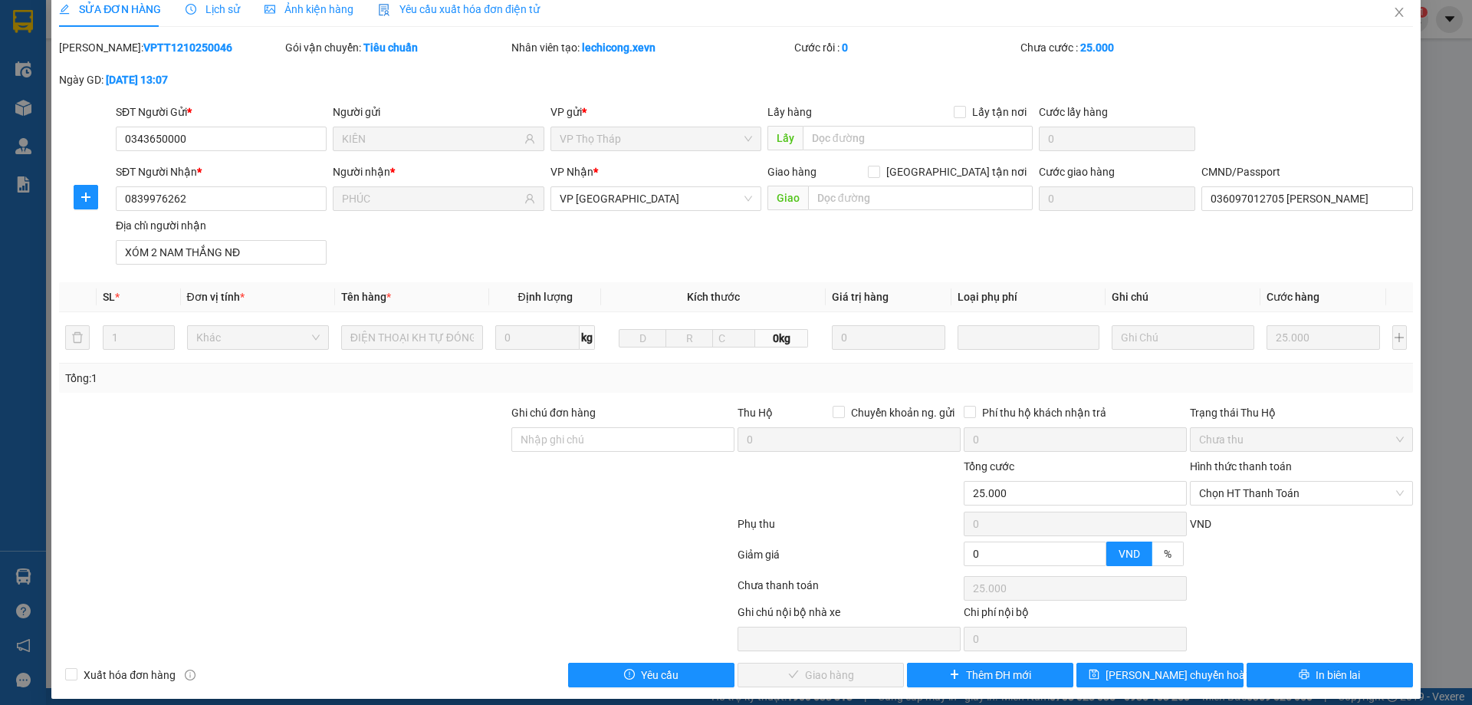
scroll to position [28, 0]
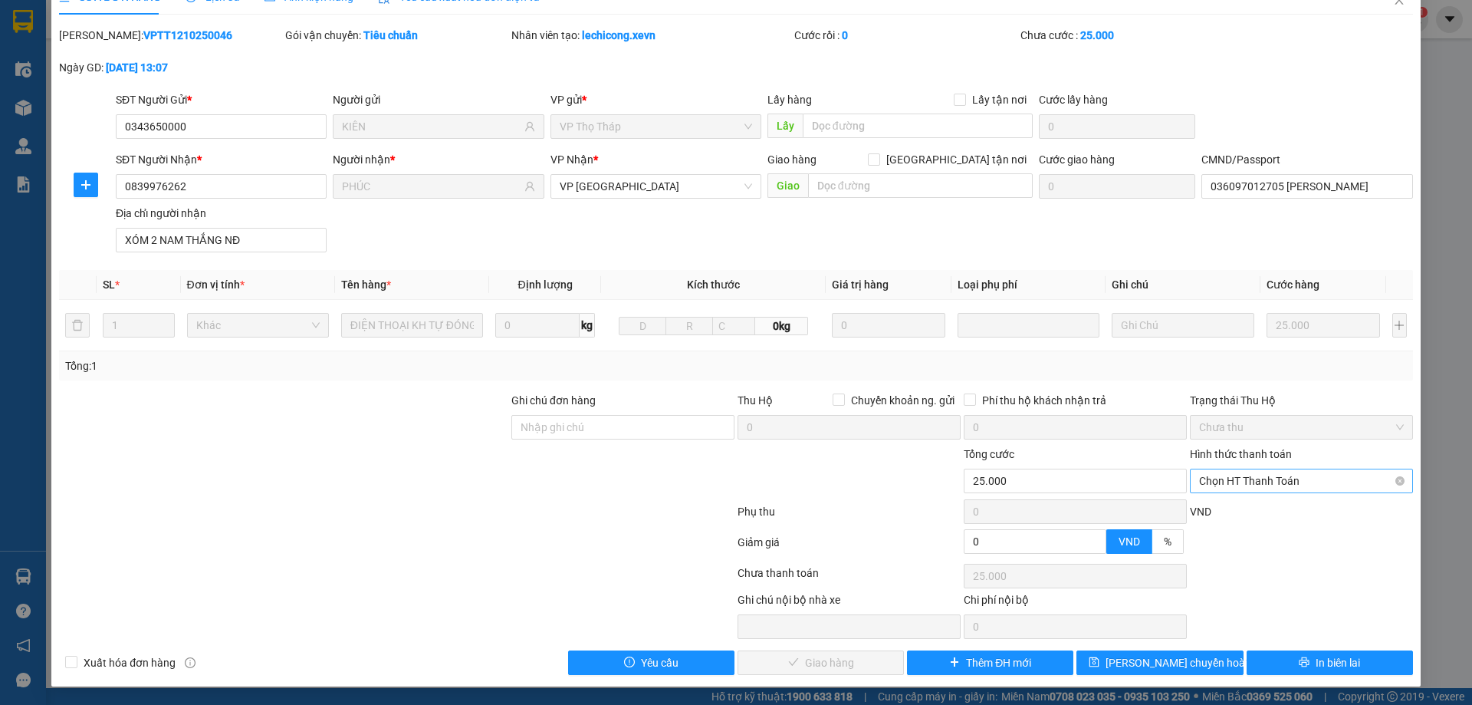
click at [1252, 475] on span "Chọn HT Thanh Toán" at bounding box center [1301, 480] width 205 height 23
click at [1238, 511] on div "Tại văn phòng" at bounding box center [1292, 511] width 203 height 17
type input "0"
click at [809, 663] on span "Giao hàng" at bounding box center [829, 662] width 49 height 17
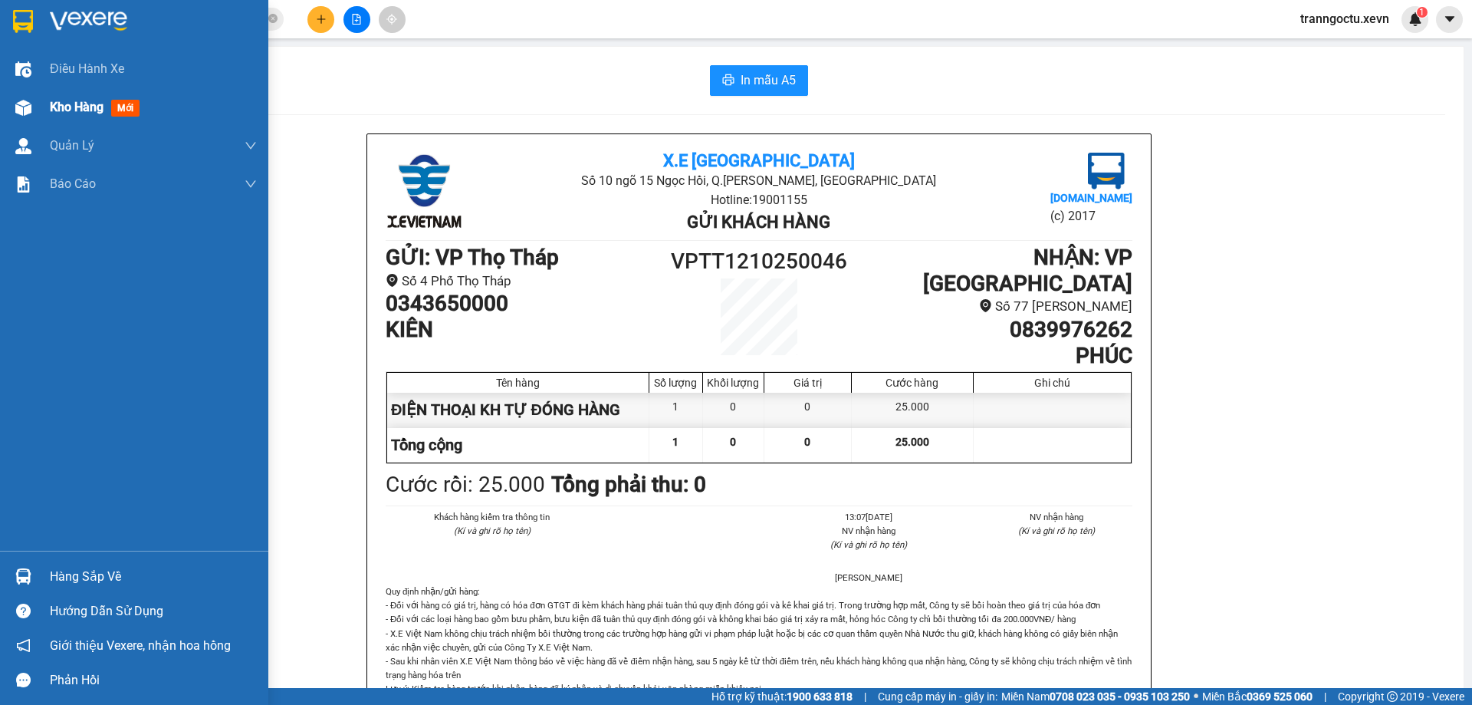
click at [77, 116] on div "Kho hàng mới" at bounding box center [98, 106] width 96 height 19
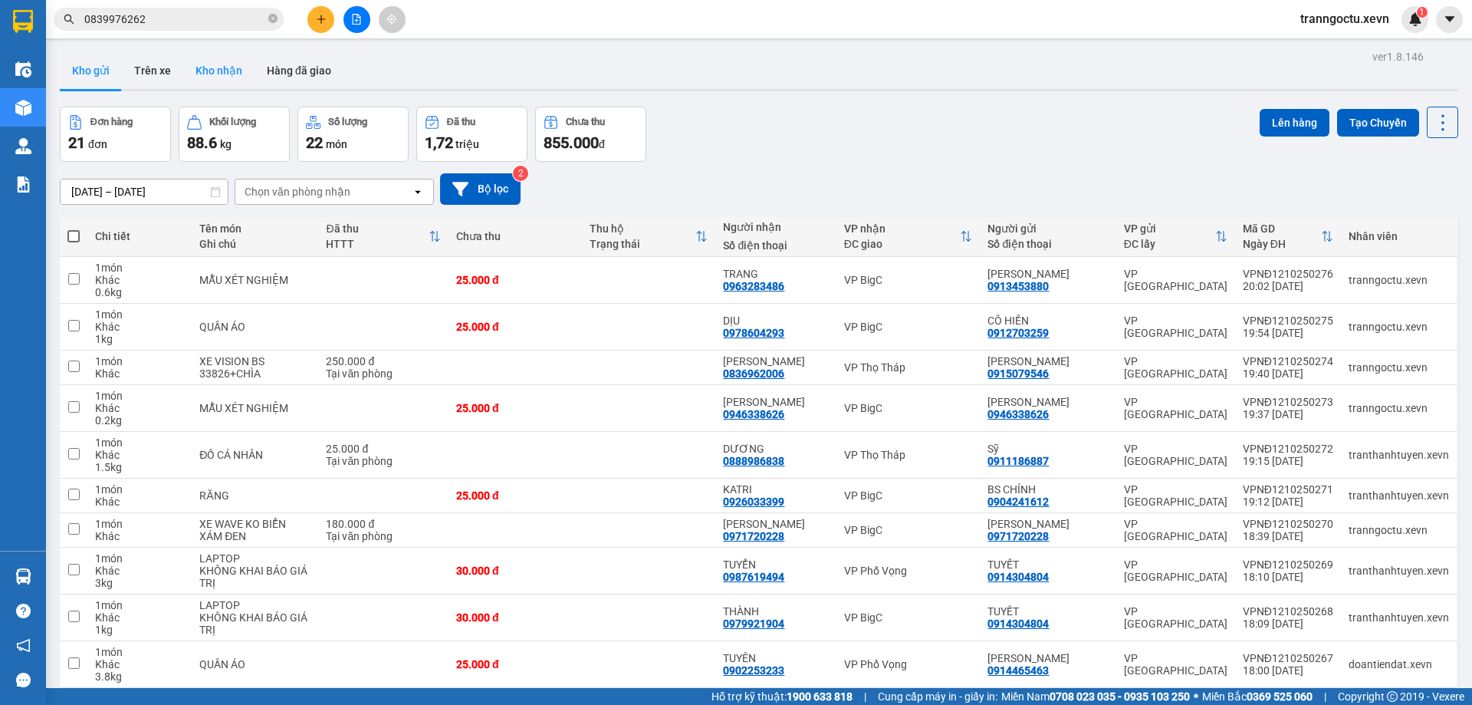
click at [219, 84] on button "Kho nhận" at bounding box center [218, 70] width 71 height 37
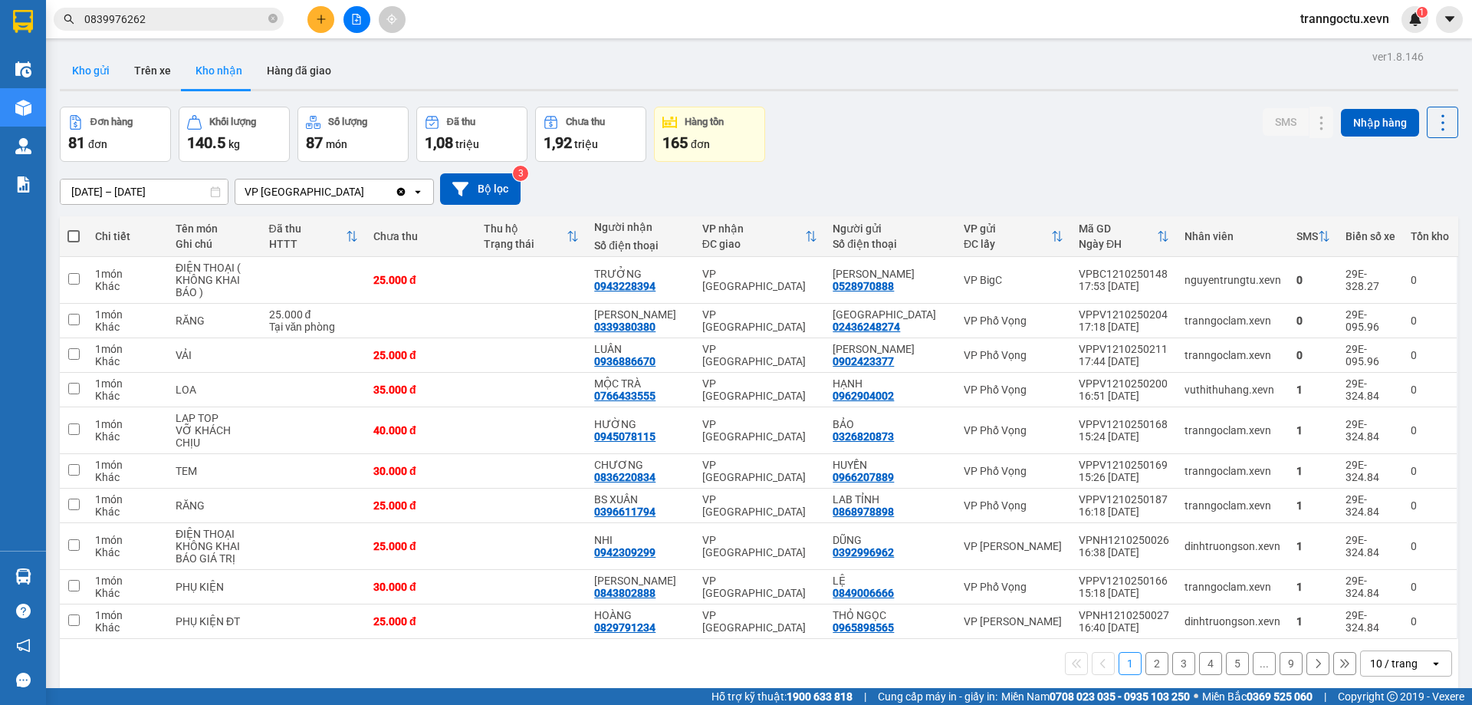
click at [87, 58] on button "Kho gửi" at bounding box center [91, 70] width 62 height 37
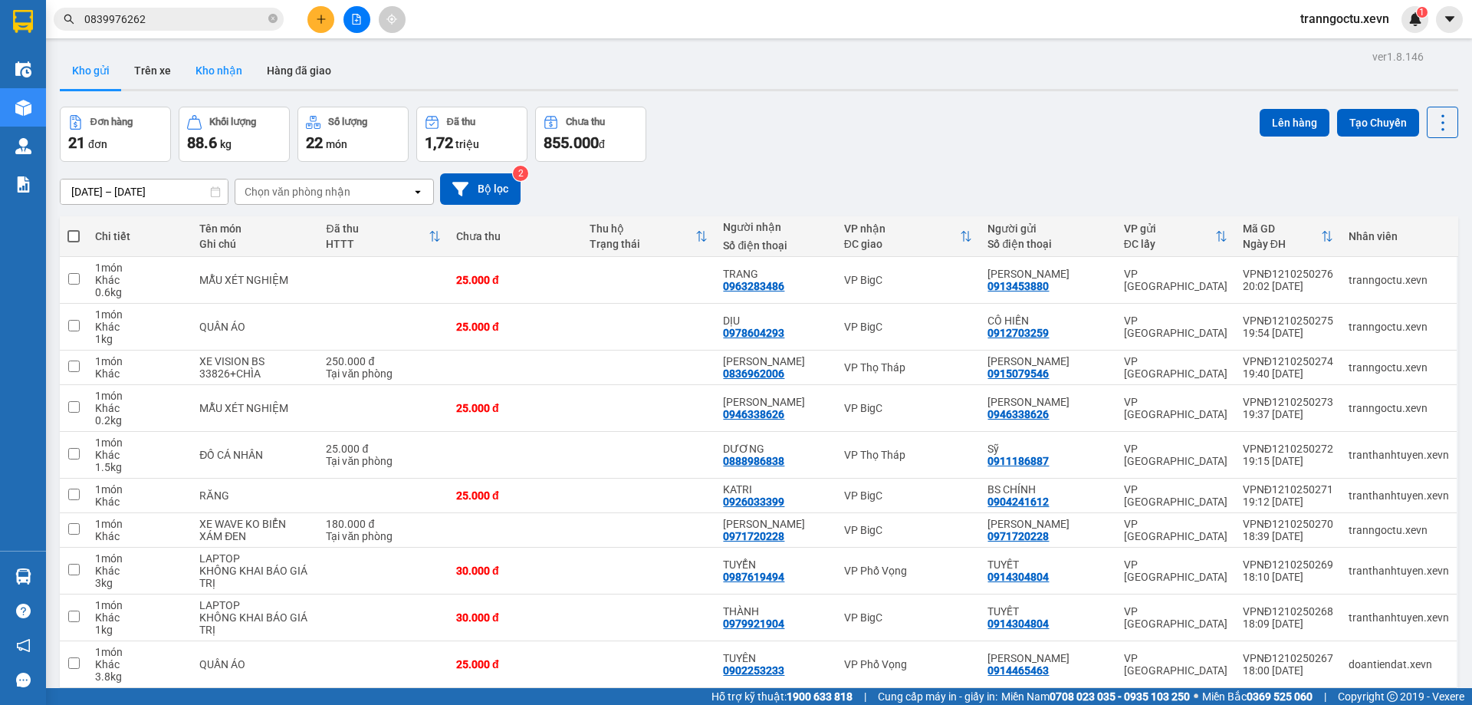
click at [222, 81] on button "Kho nhận" at bounding box center [218, 70] width 71 height 37
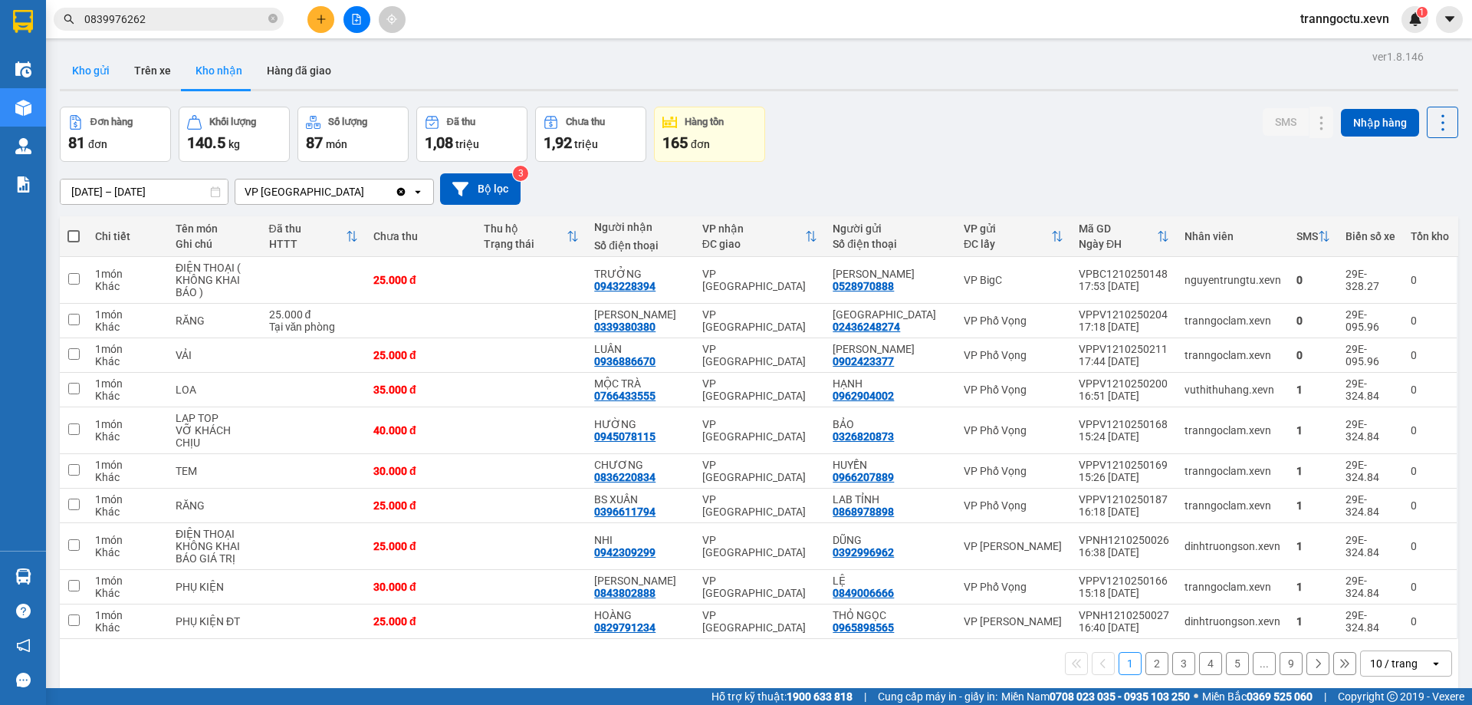
click at [82, 76] on button "Kho gửi" at bounding box center [91, 70] width 62 height 37
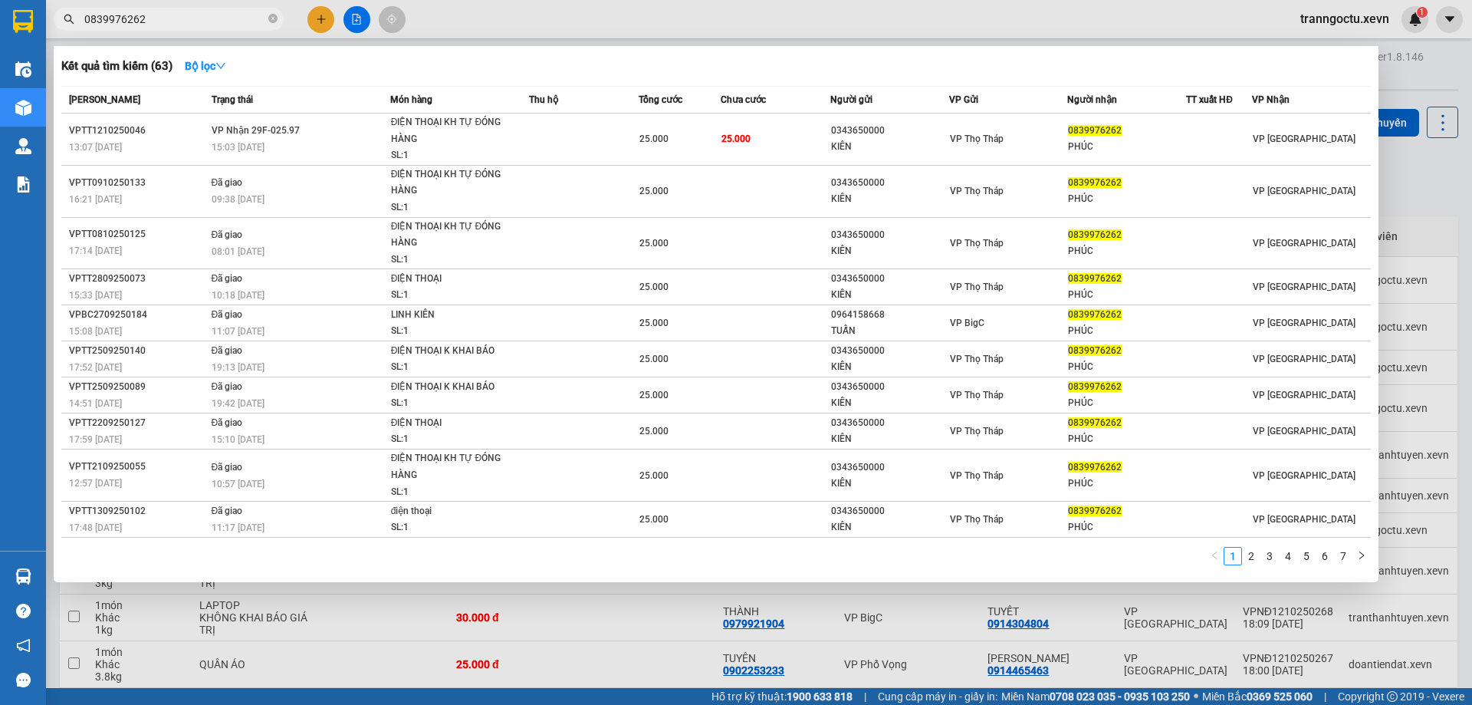
click at [240, 20] on input "0839976262" at bounding box center [174, 19] width 181 height 17
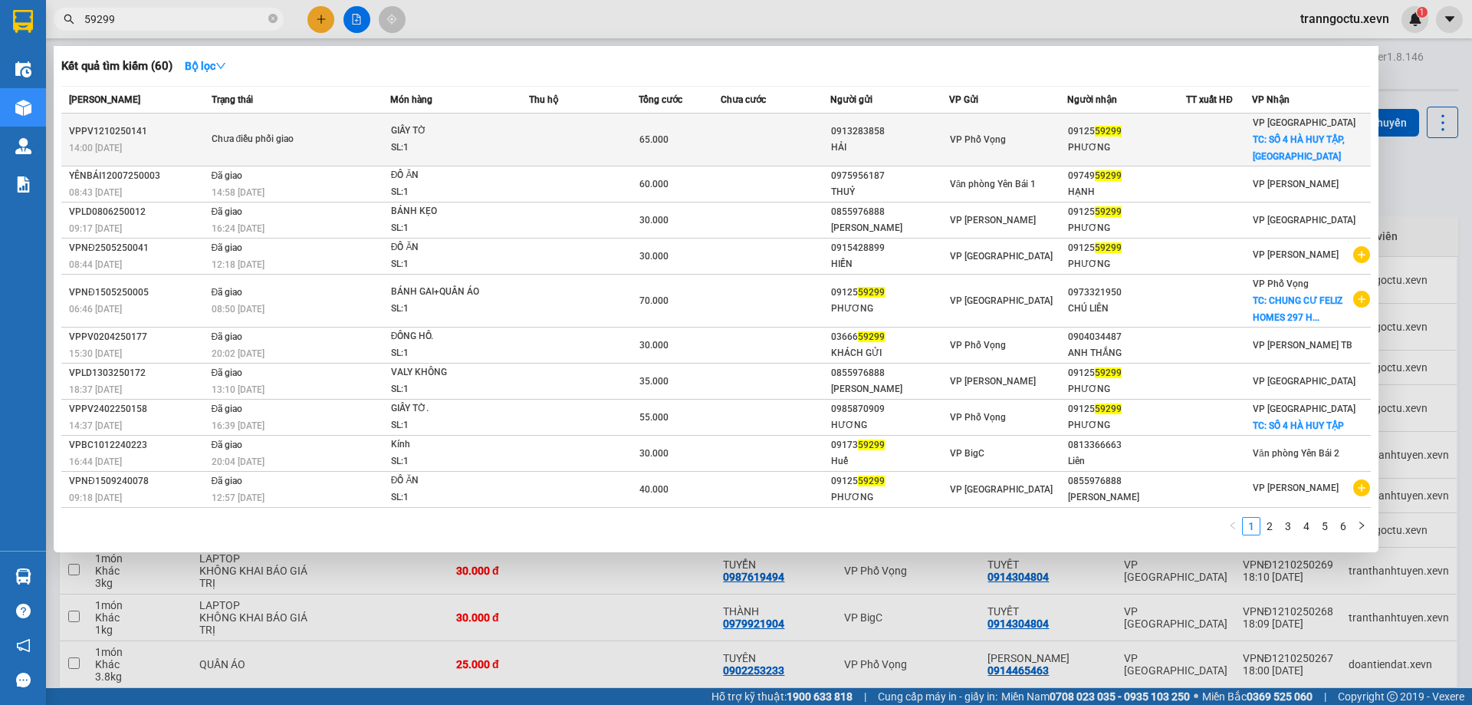
type input "59299"
click at [426, 143] on div "SL: 1" at bounding box center [448, 148] width 115 height 17
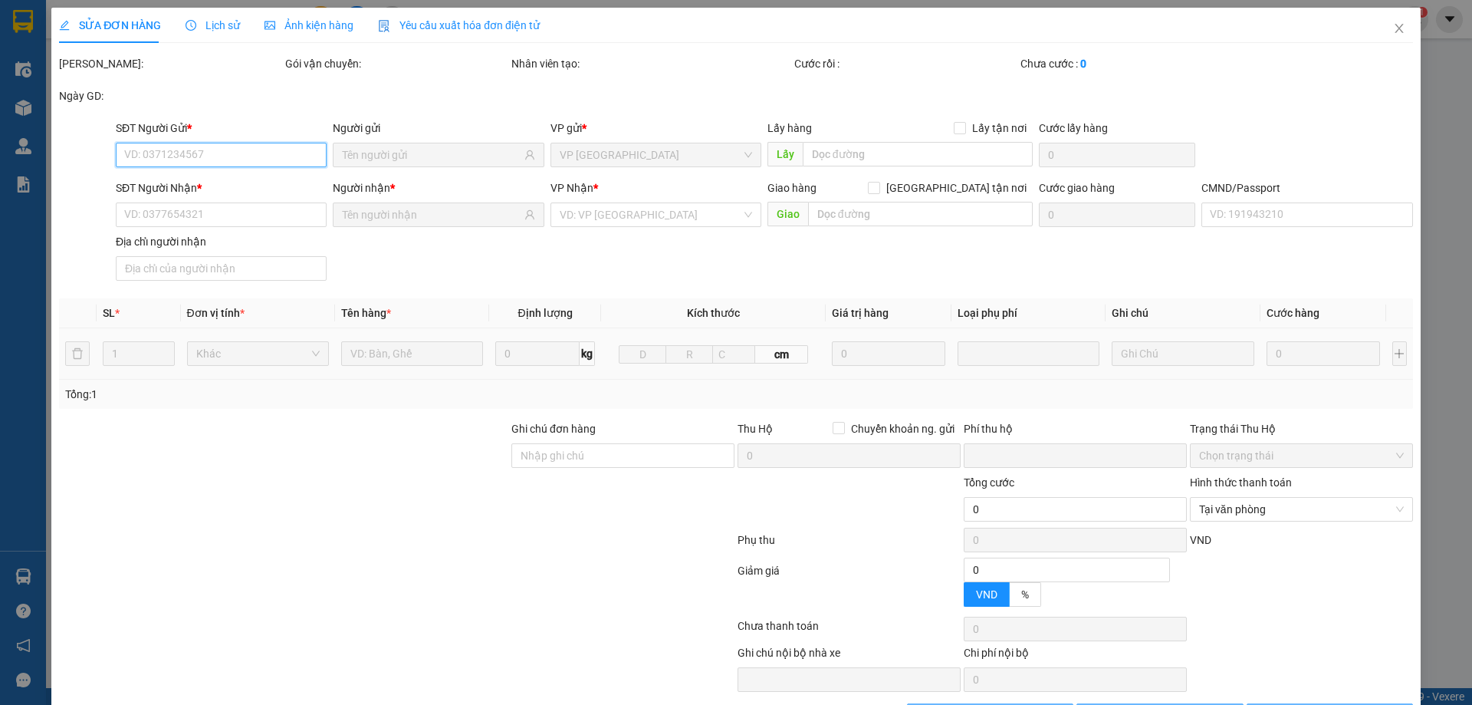
type input "0913283858"
type input "HẢI"
type input "0912559299"
type input "PHƯƠNG"
checkbox input "true"
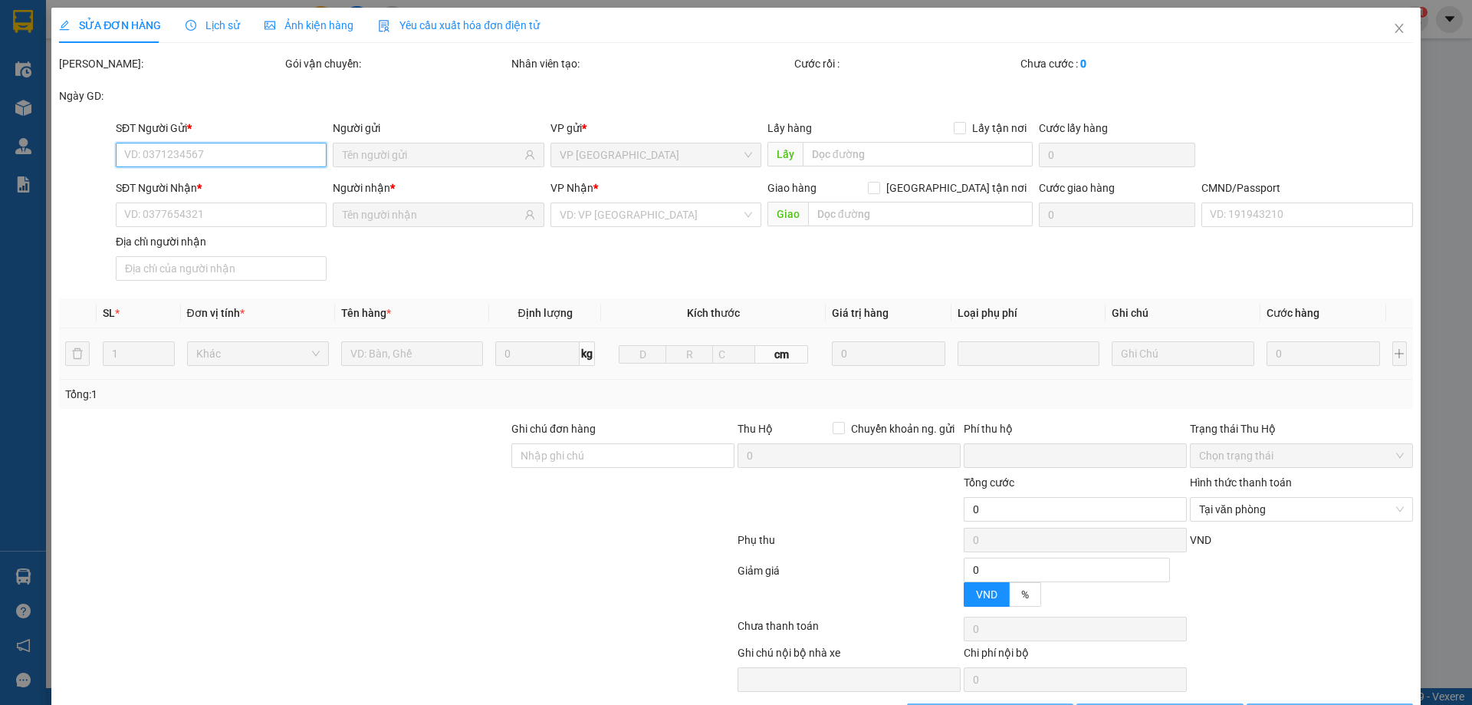
type input "SỐ 4 HÀ HUY TẬP, NAM ĐỊNH"
type input "40.000"
type input "5555"
type input "0"
type input "65.000"
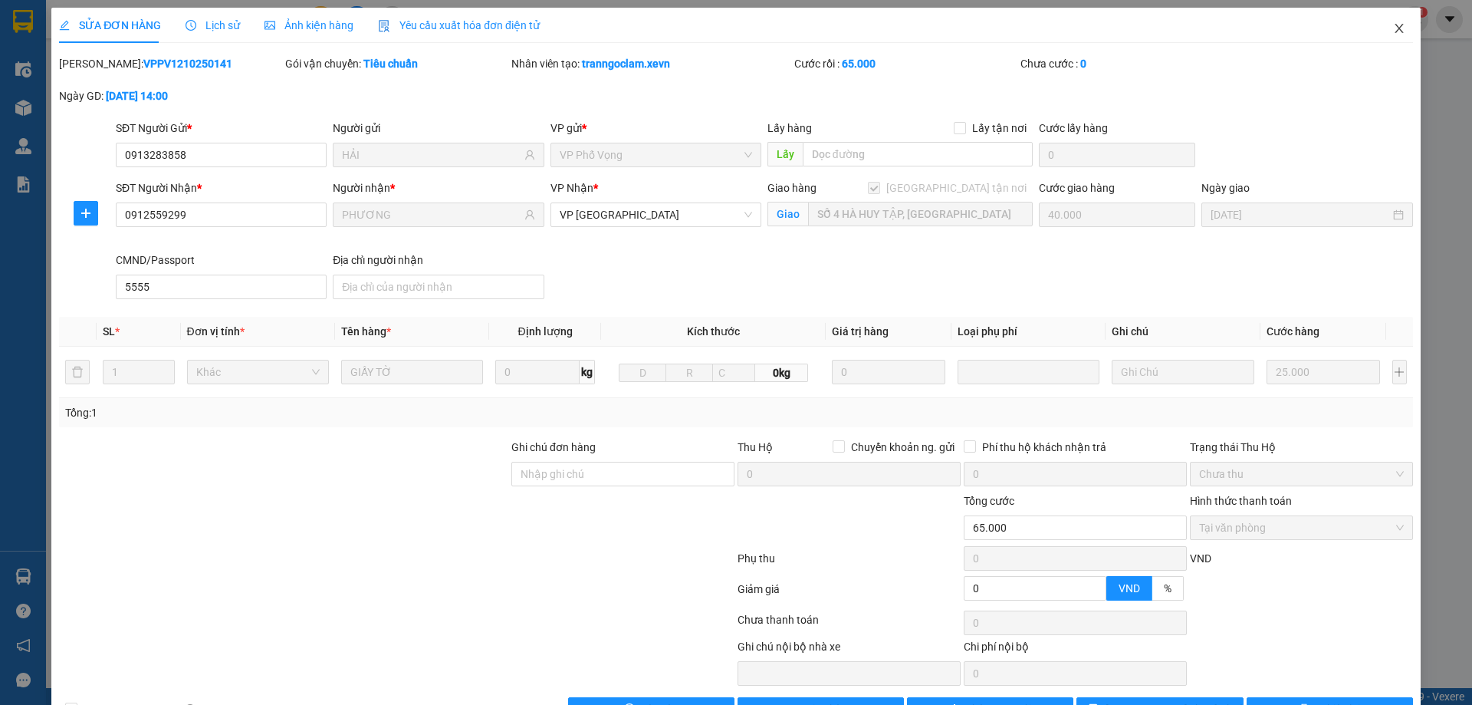
click at [1393, 34] on icon "close" at bounding box center [1399, 28] width 12 height 12
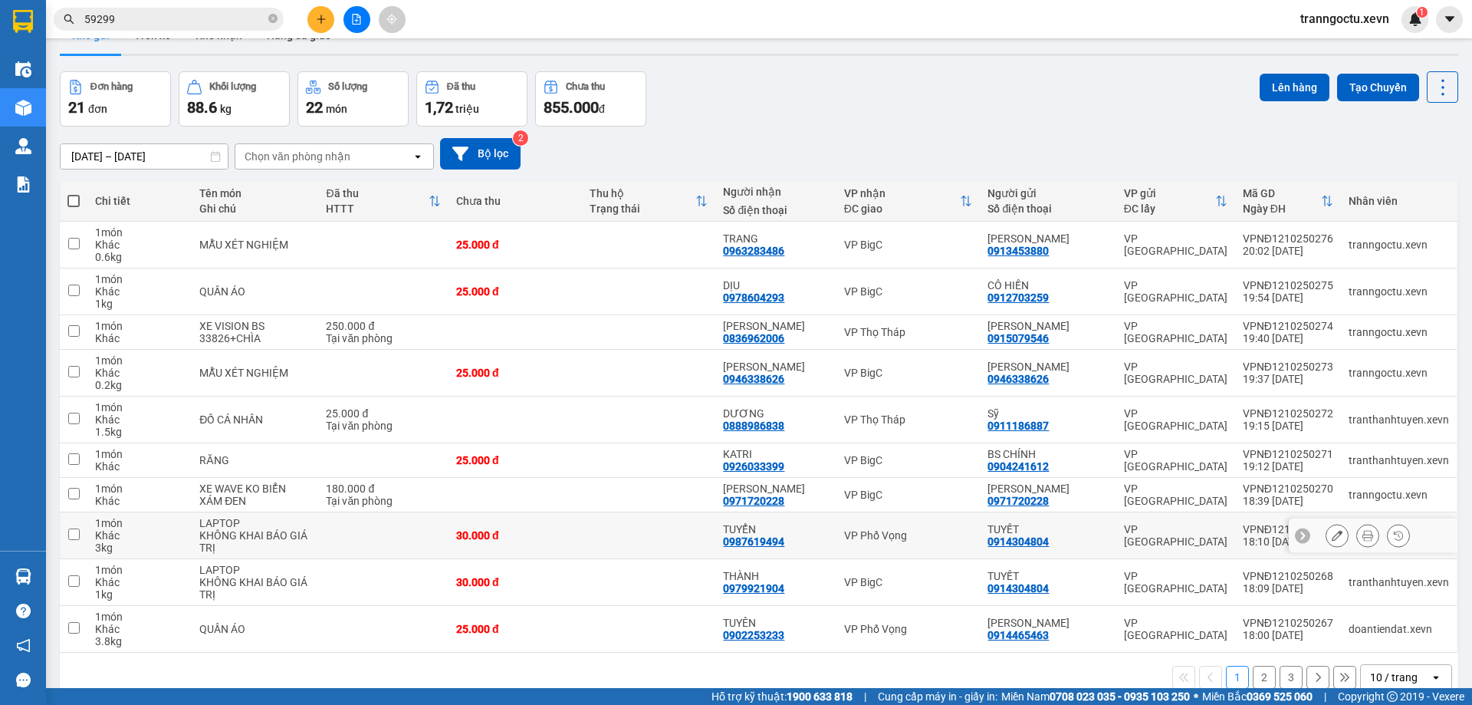
scroll to position [71, 0]
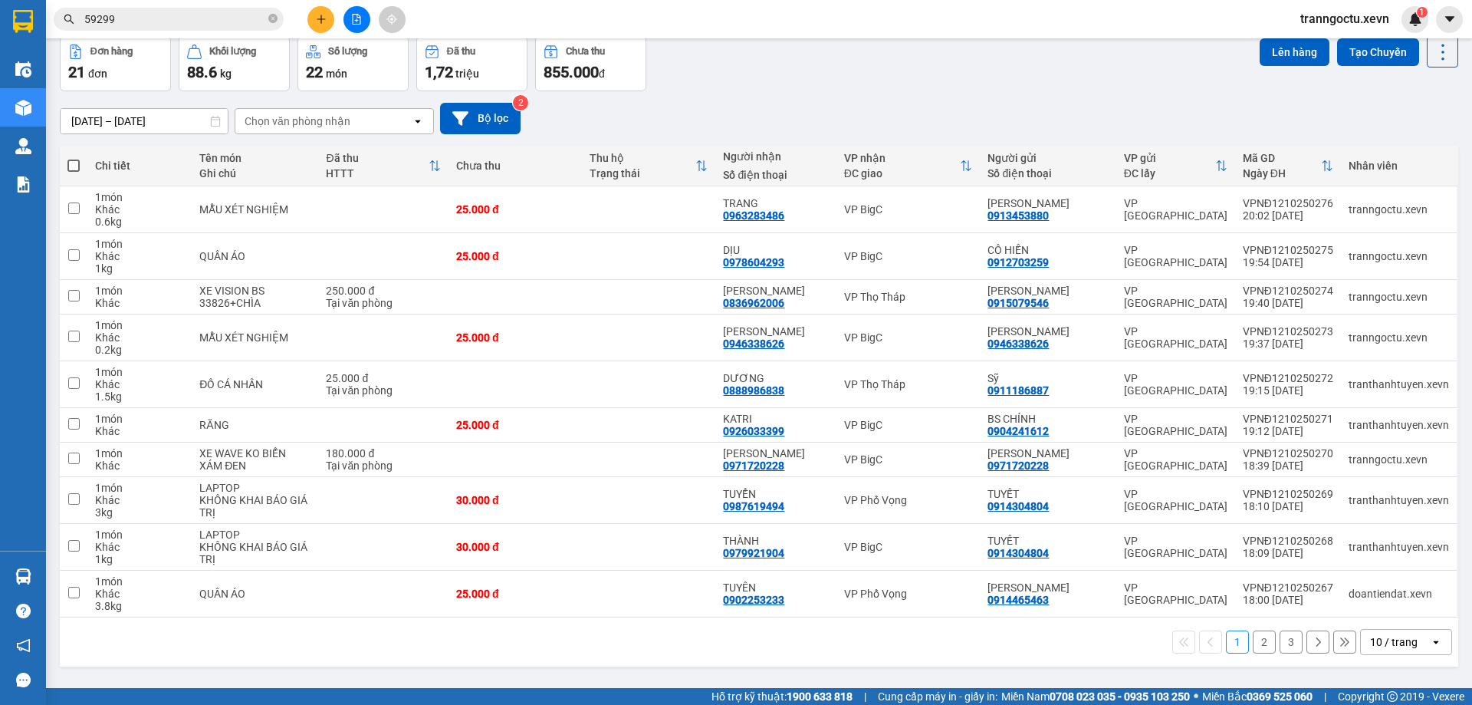
click at [1253, 644] on button "2" at bounding box center [1264, 641] width 23 height 23
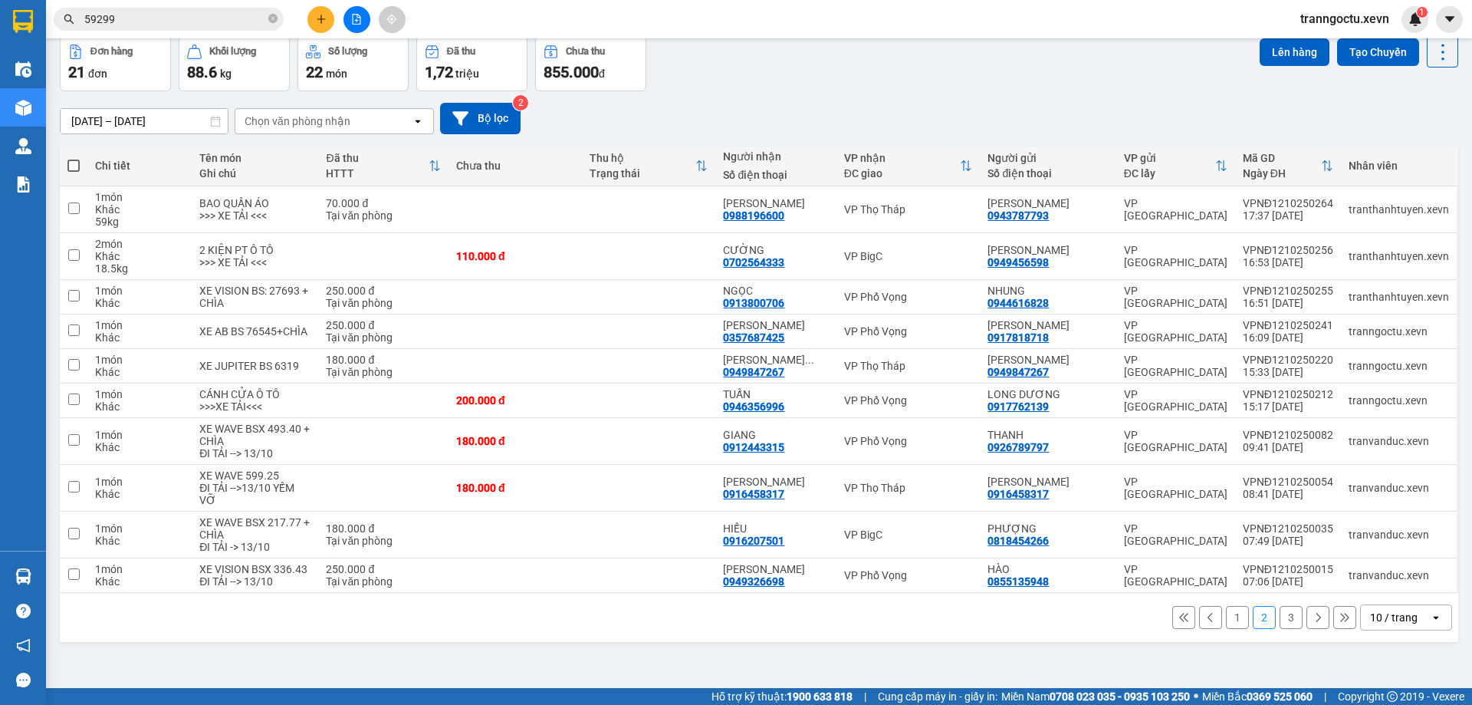
click at [1281, 629] on button "3" at bounding box center [1291, 617] width 23 height 23
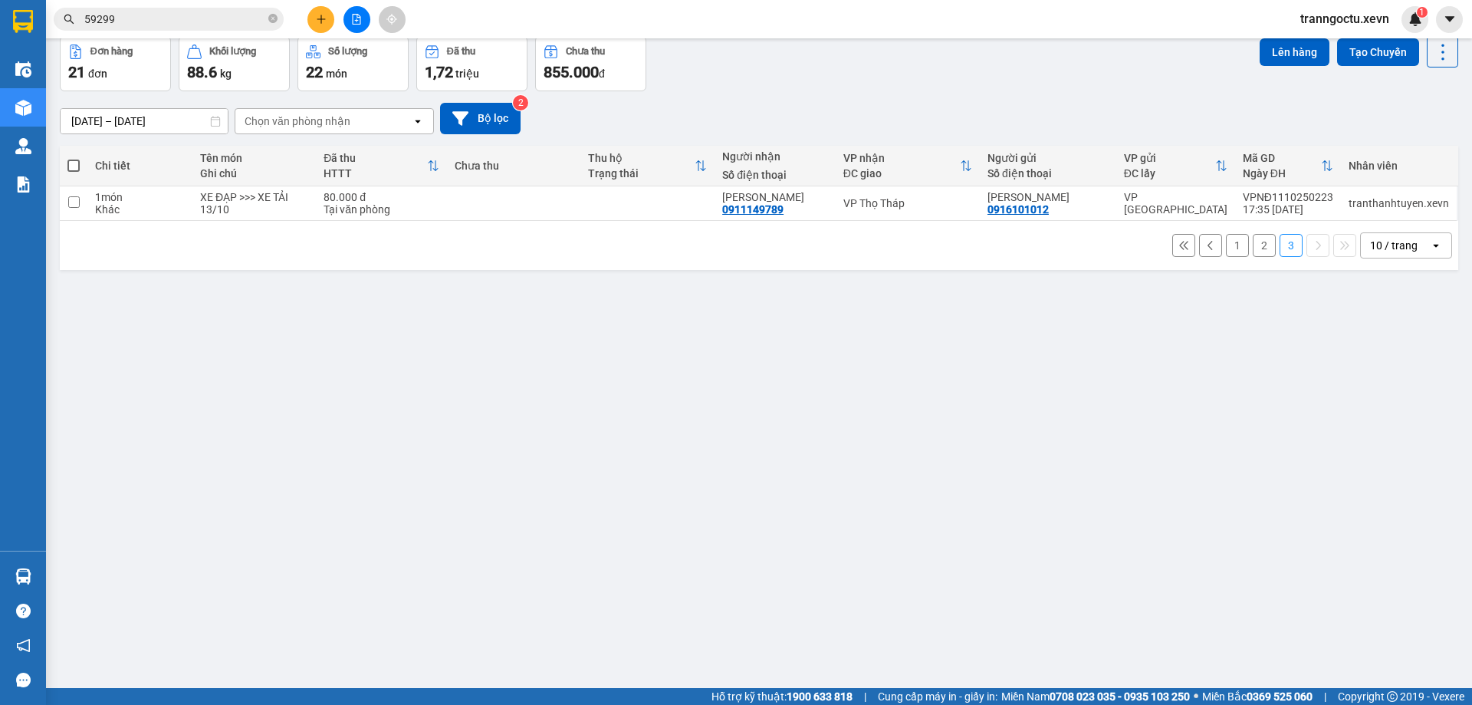
click at [1179, 251] on icon at bounding box center [1184, 245] width 11 height 11
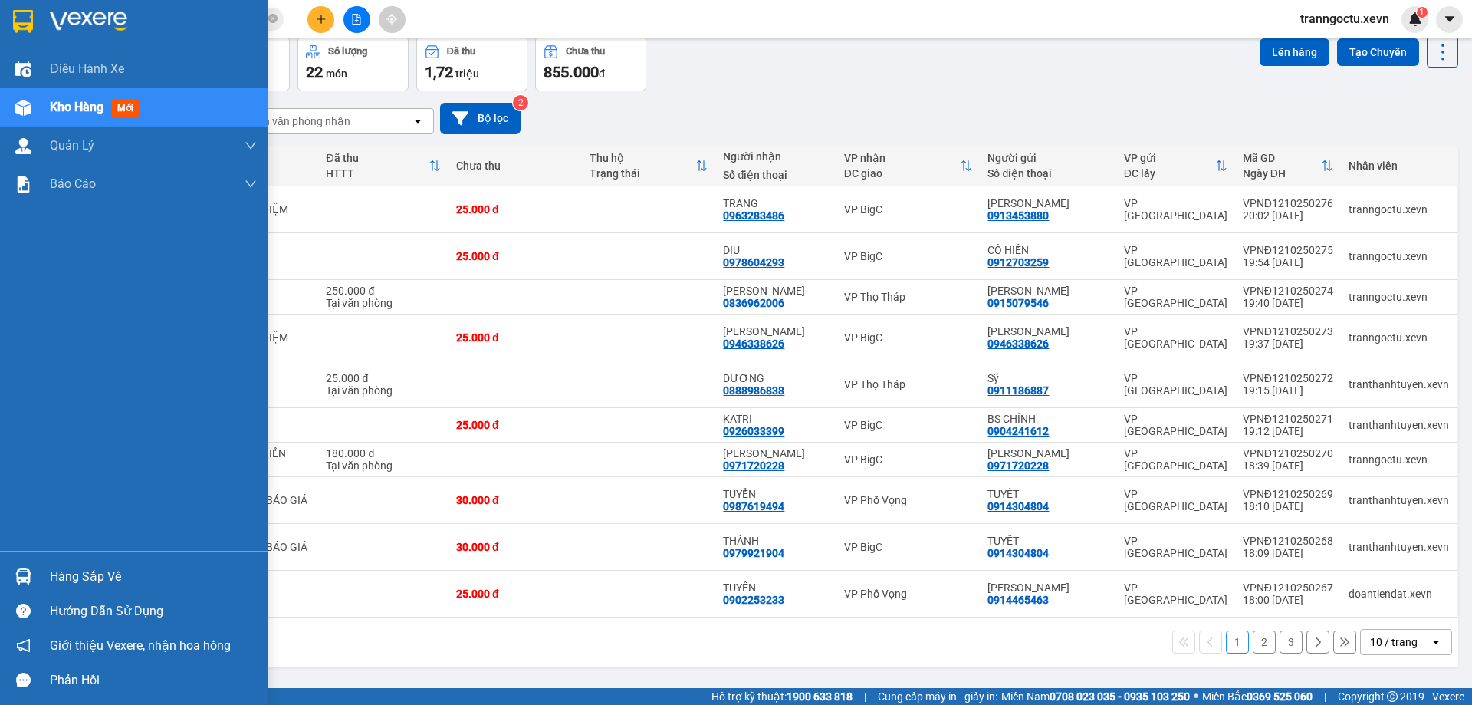
click at [92, 582] on div "Hàng sắp về" at bounding box center [153, 576] width 207 height 23
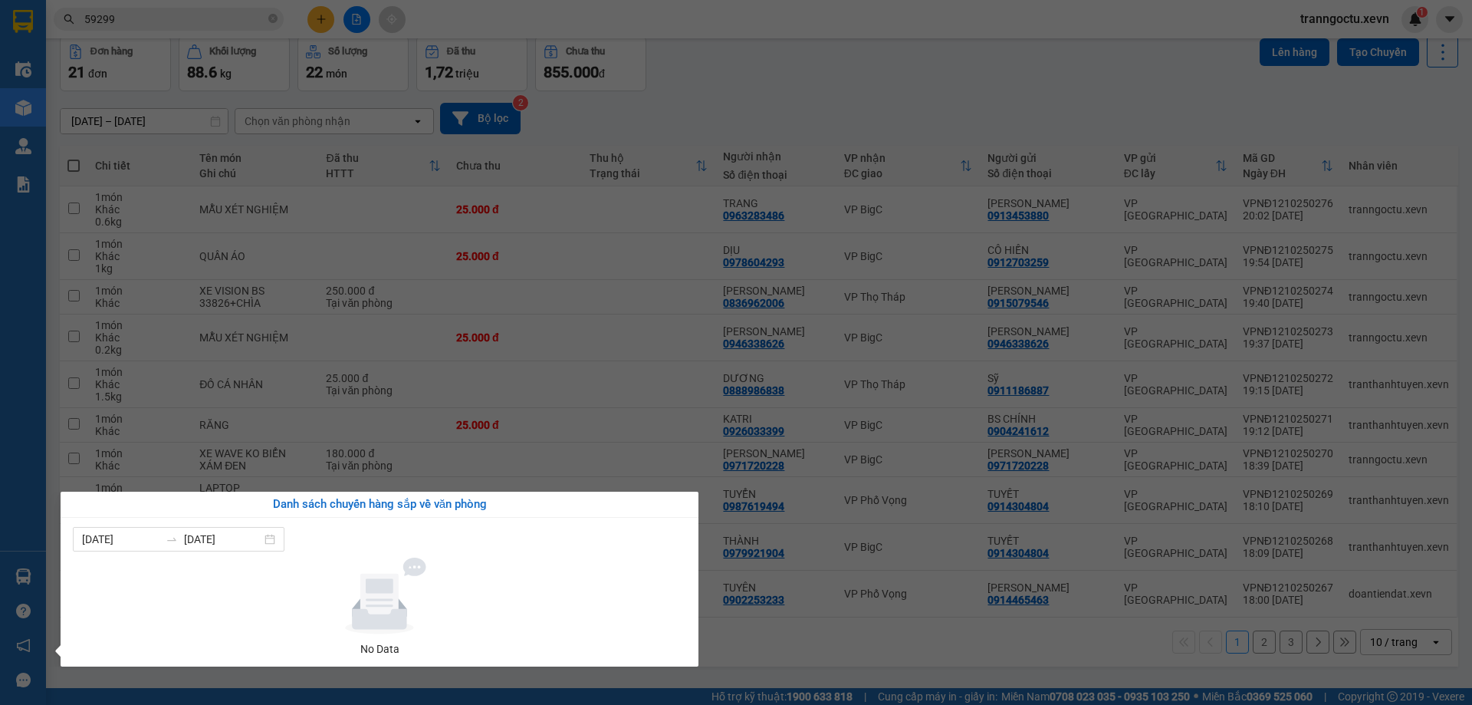
click at [849, 102] on section "Kết quả tìm kiếm ( 60 ) Bộ lọc Mã ĐH Trạng thái Món hàng Thu hộ Tổng cước Chưa …" at bounding box center [736, 352] width 1472 height 705
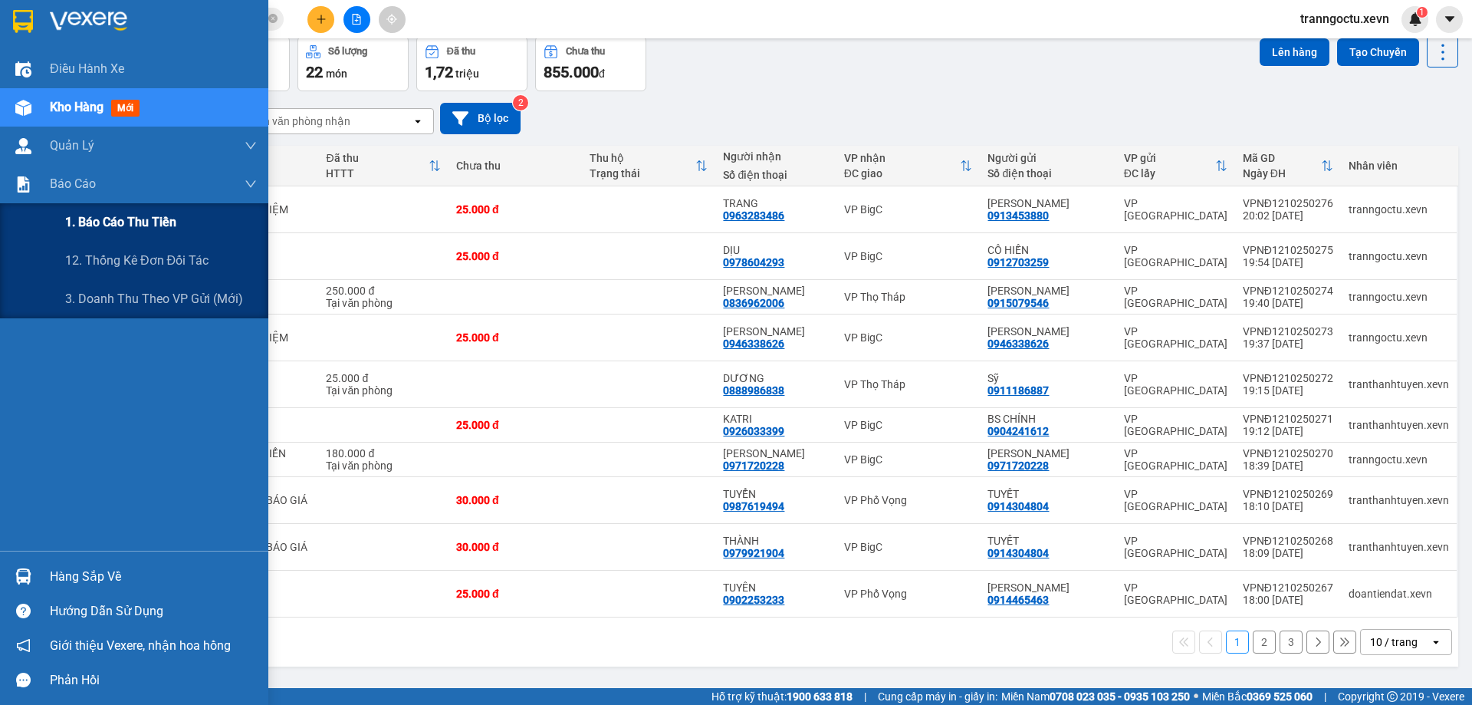
click at [141, 230] on span "1. Báo cáo thu tiền" at bounding box center [120, 221] width 111 height 19
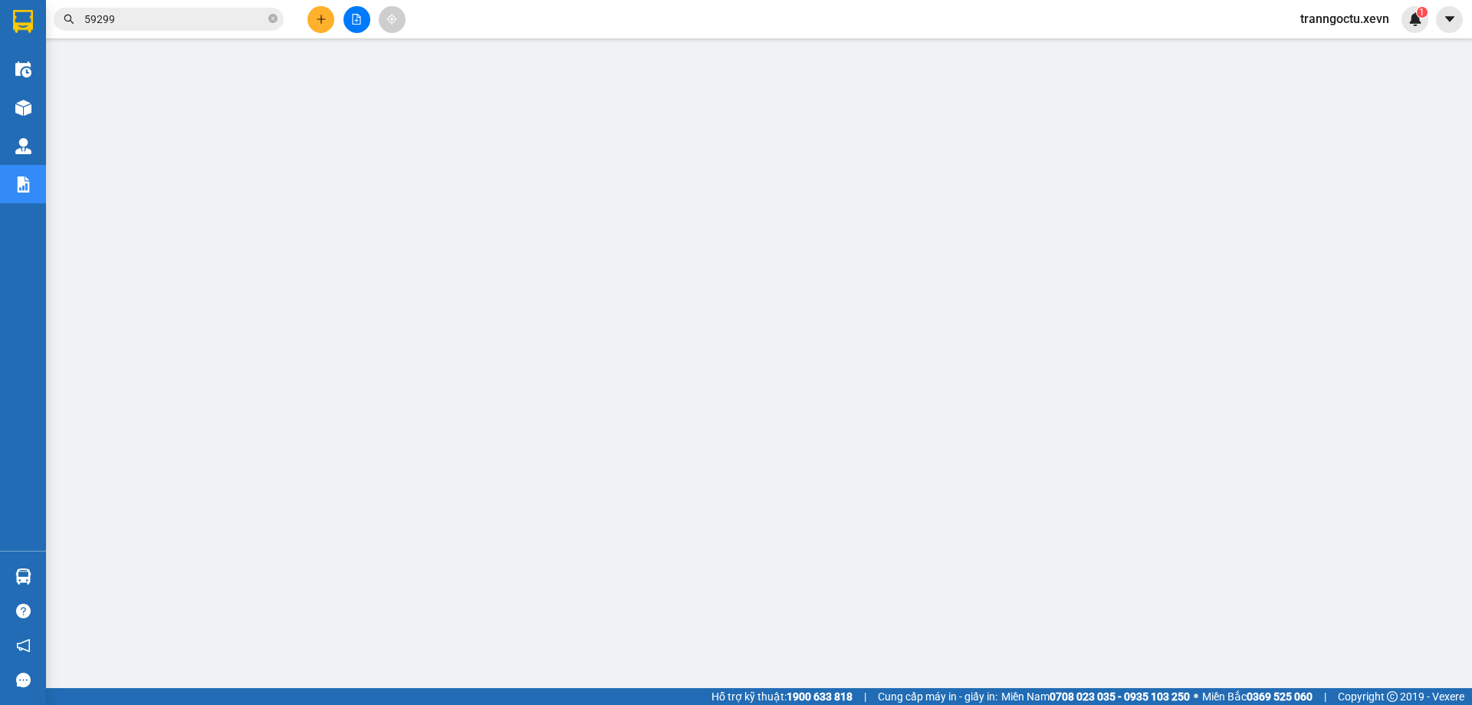
click at [1338, 19] on span "tranngoctu.xevn" at bounding box center [1344, 18] width 113 height 19
click at [1334, 42] on span "Đăng xuất" at bounding box center [1351, 47] width 81 height 17
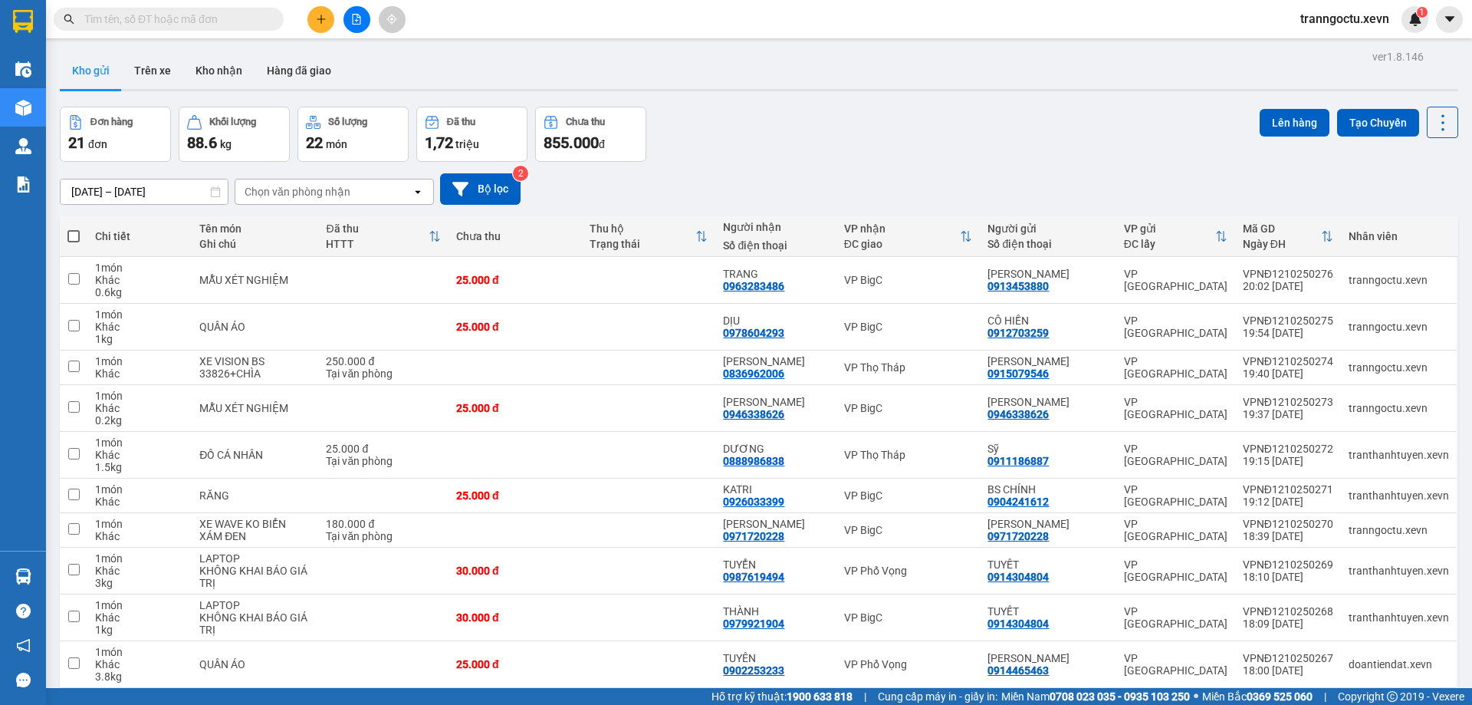
click at [1338, 19] on span "tranngoctu.xevn" at bounding box center [1344, 18] width 113 height 19
click at [1340, 48] on span "Đăng xuất" at bounding box center [1351, 47] width 81 height 17
